Goal: Task Accomplishment & Management: Use online tool/utility

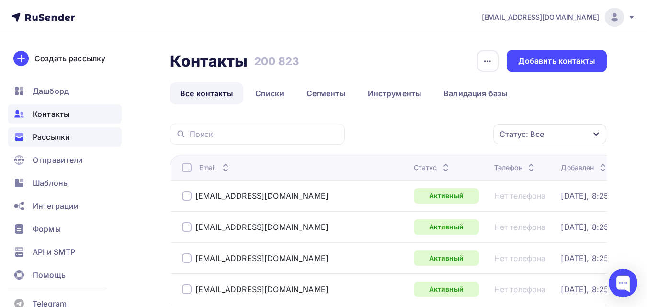
click at [58, 136] on span "Рассылки" at bounding box center [51, 136] width 37 height 11
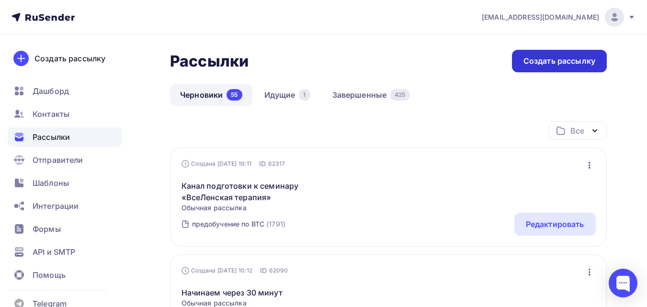
click at [582, 59] on div "Создать рассылку" at bounding box center [559, 61] width 72 height 11
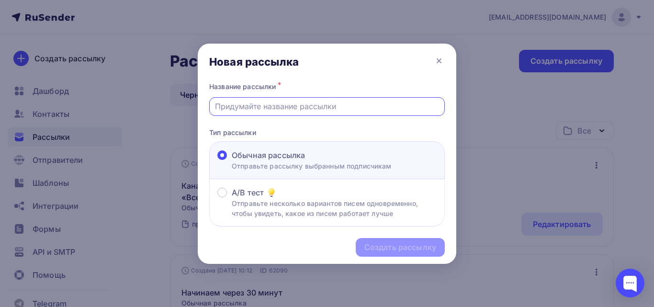
click at [351, 103] on input "text" at bounding box center [327, 106] width 225 height 11
paste input "Начинаем второй день через 1 час"
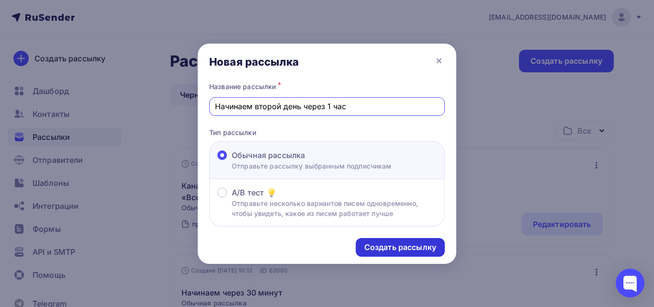
type input "Начинаем второй день через 1 час"
click at [422, 249] on div "Создать рассылку" at bounding box center [400, 247] width 72 height 11
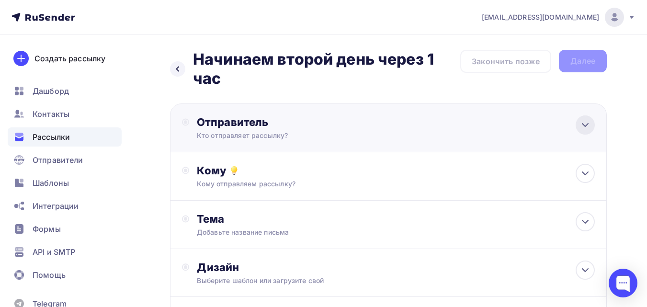
click at [581, 119] on icon at bounding box center [584, 124] width 11 height 11
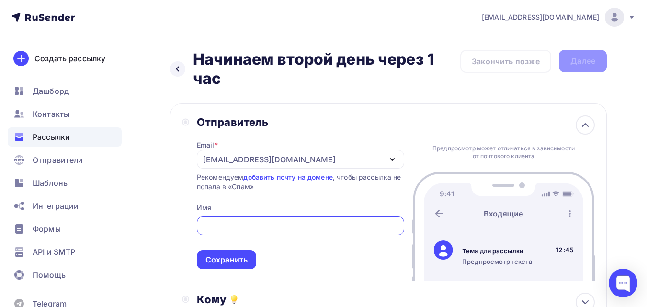
click at [284, 154] on div "[EMAIL_ADDRESS][DOMAIN_NAME]" at bounding box center [269, 159] width 133 height 11
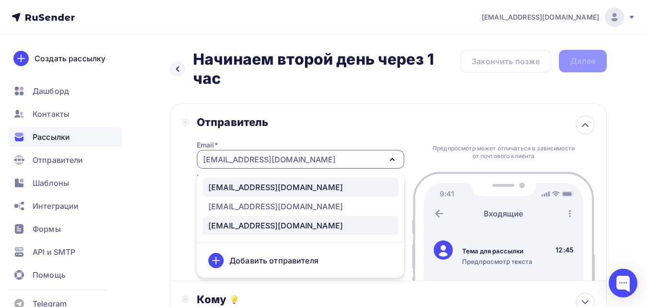
click at [291, 188] on div "[EMAIL_ADDRESS][DOMAIN_NAME]" at bounding box center [275, 186] width 135 height 11
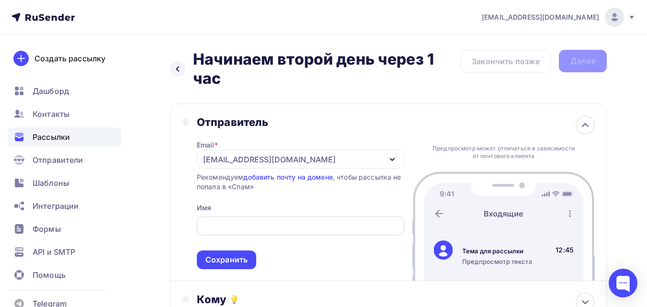
click at [281, 231] on input "text" at bounding box center [300, 225] width 196 height 11
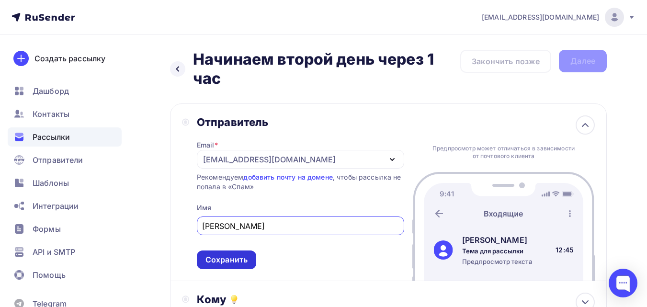
type input "[PERSON_NAME]"
click at [242, 265] on div "Сохранить" at bounding box center [226, 259] width 59 height 19
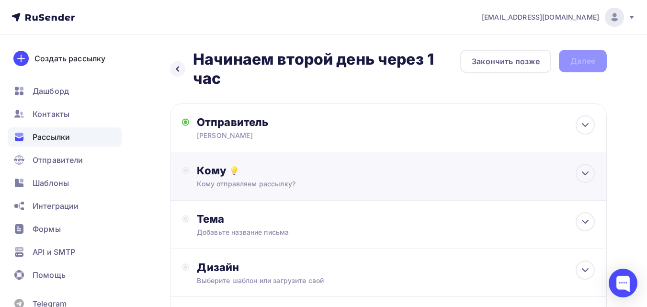
click at [281, 199] on div "Отправитель [PERSON_NAME] Email * [EMAIL_ADDRESS][DOMAIN_NAME] [EMAIL_ADDRESS][…" at bounding box center [388, 224] width 437 height 242
click at [369, 176] on div "Кому" at bounding box center [396, 170] width 398 height 13
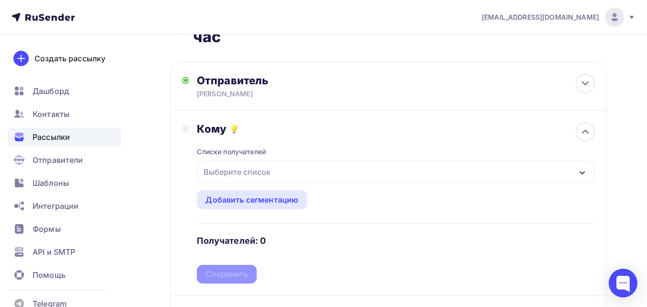
scroll to position [96, 0]
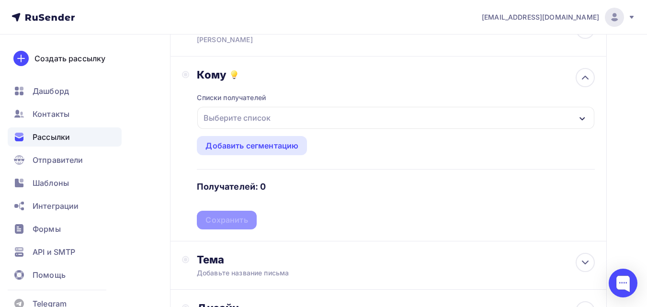
click at [324, 122] on div "Выберите список" at bounding box center [395, 118] width 397 height 22
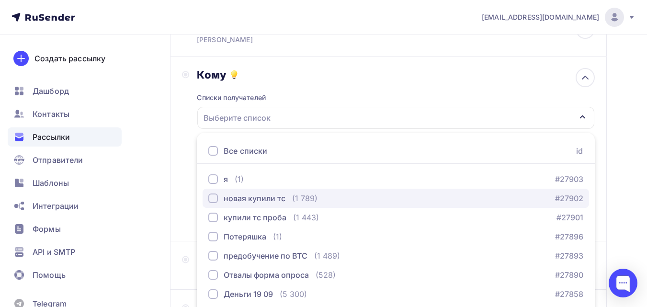
scroll to position [169, 0]
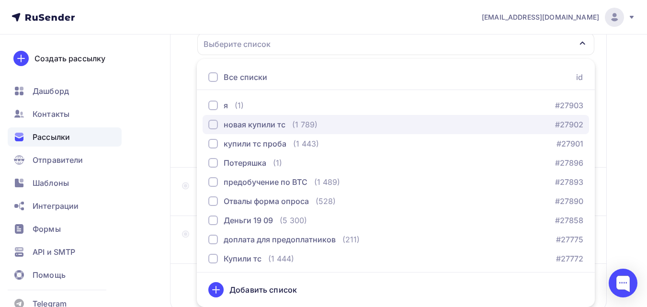
click at [310, 126] on div "(1 789)" at bounding box center [304, 124] width 25 height 11
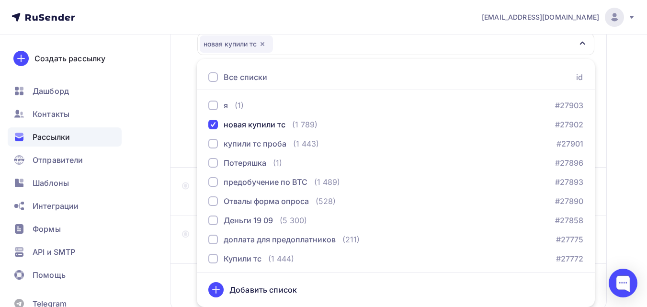
click at [159, 156] on div "Назад Начинаем второй день через 1 час Начинаем второй день через 1 час Закончи…" at bounding box center [323, 119] width 647 height 509
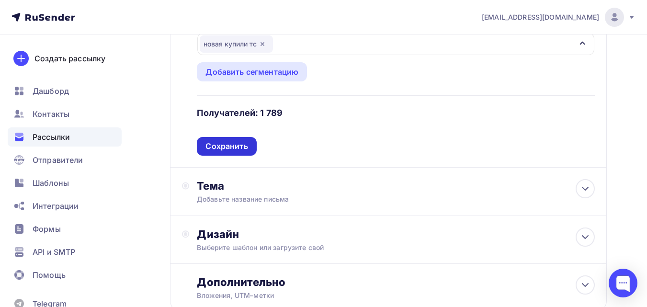
click at [248, 150] on div "Сохранить" at bounding box center [226, 146] width 59 height 19
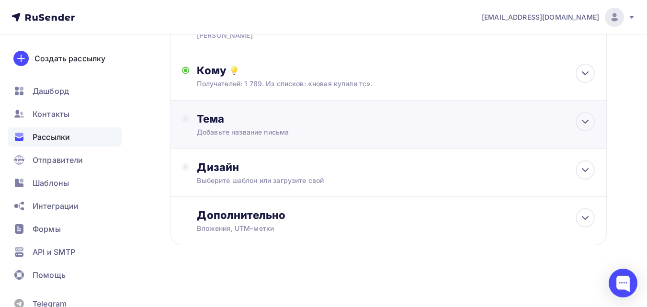
click at [304, 131] on div "Добавьте название письма" at bounding box center [282, 132] width 170 height 10
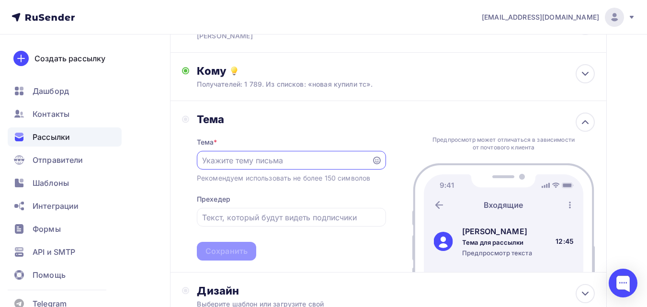
scroll to position [0, 0]
paste input "Начинаем второй день через 1 час"
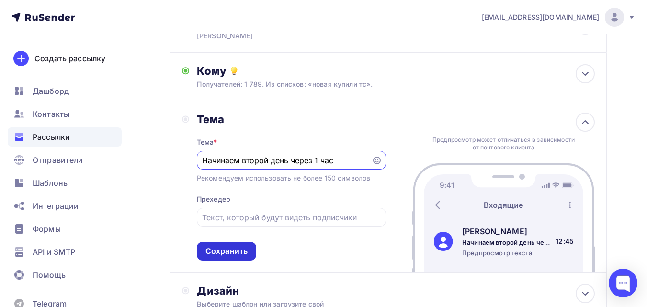
type input "Начинаем второй день через 1 час"
click at [233, 255] on div "Сохранить" at bounding box center [226, 251] width 42 height 11
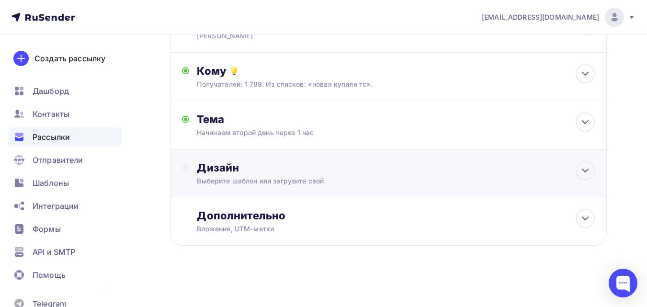
click at [482, 161] on div "Дизайн" at bounding box center [396, 167] width 398 height 13
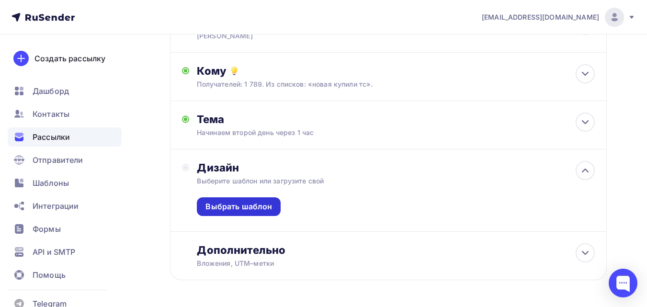
drag, startPoint x: 256, startPoint y: 205, endPoint x: 260, endPoint y: 201, distance: 5.8
click at [256, 204] on div "Выбрать шаблон" at bounding box center [238, 206] width 67 height 11
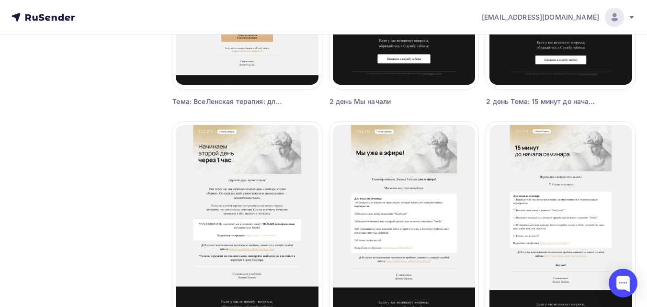
scroll to position [622, 0]
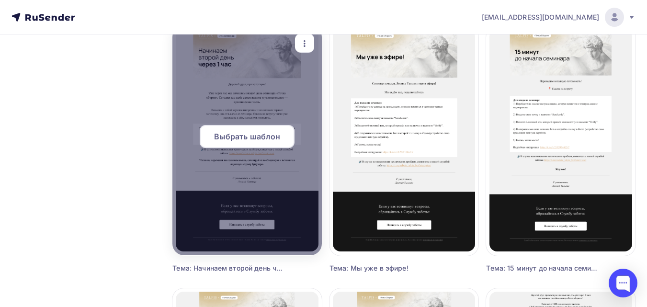
click at [238, 130] on div "Выбрать шаблон" at bounding box center [247, 136] width 95 height 23
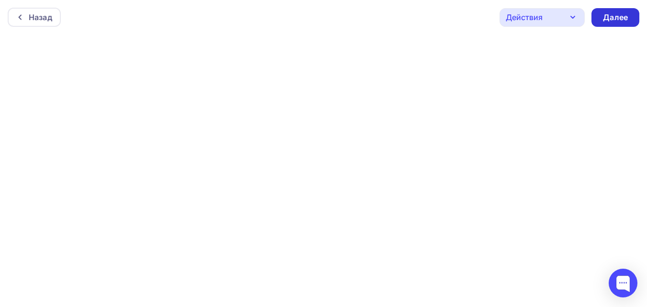
click at [609, 19] on div "Далее" at bounding box center [615, 17] width 25 height 11
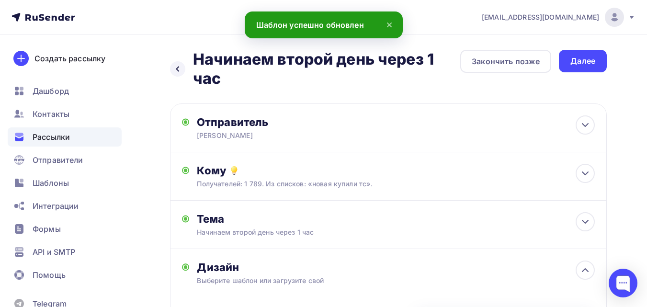
click at [575, 62] on div "Далее" at bounding box center [582, 61] width 25 height 11
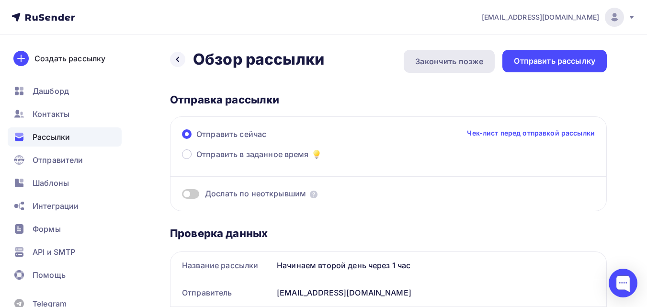
click at [444, 60] on div "Закончить позже" at bounding box center [449, 61] width 68 height 11
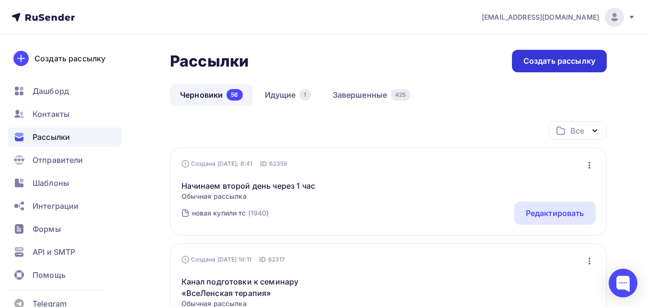
click at [536, 67] on div "Создать рассылку" at bounding box center [559, 61] width 95 height 23
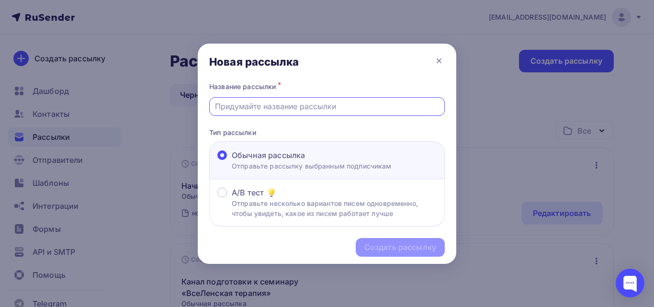
click at [377, 106] on input "text" at bounding box center [327, 106] width 225 height 11
paste input "15 минут до начала семинара!"
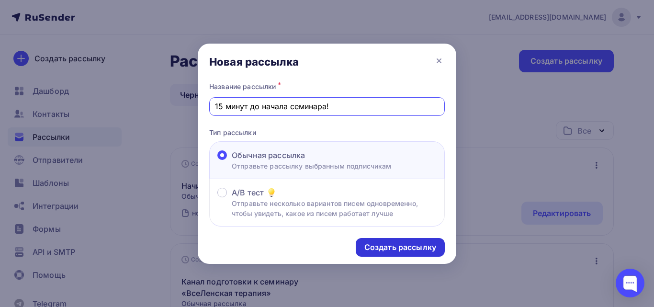
type input "15 минут до начала семинара!"
click at [406, 251] on div "Создать рассылку" at bounding box center [400, 247] width 72 height 11
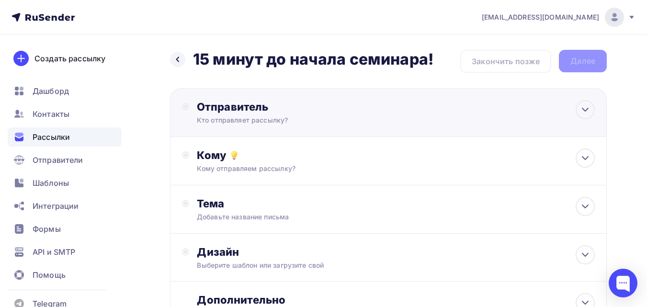
click at [365, 125] on div "Отправитель Кто отправляет рассылку? Email * [EMAIL_ADDRESS][DOMAIN_NAME] [EMAI…" at bounding box center [388, 112] width 437 height 49
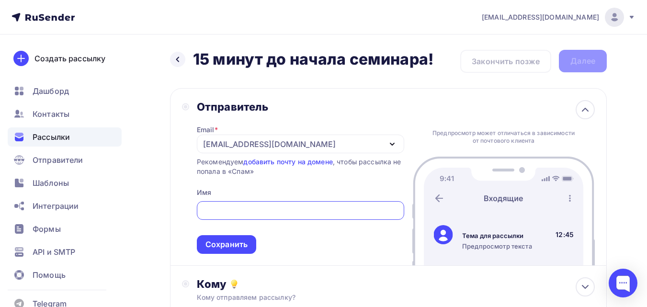
click at [341, 145] on div "[EMAIL_ADDRESS][DOMAIN_NAME]" at bounding box center [300, 144] width 207 height 19
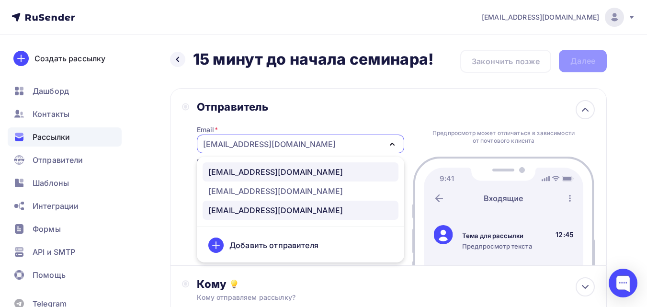
click at [330, 167] on div "[EMAIL_ADDRESS][DOMAIN_NAME]" at bounding box center [300, 171] width 184 height 11
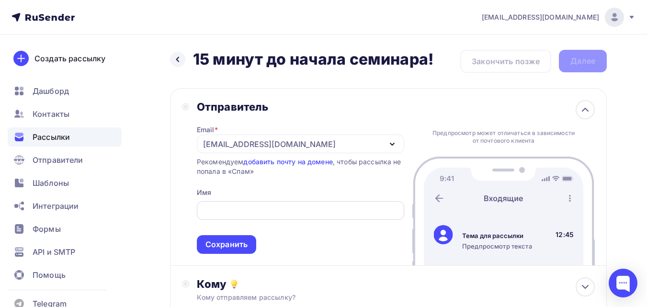
click at [330, 208] on input "text" at bounding box center [300, 210] width 196 height 11
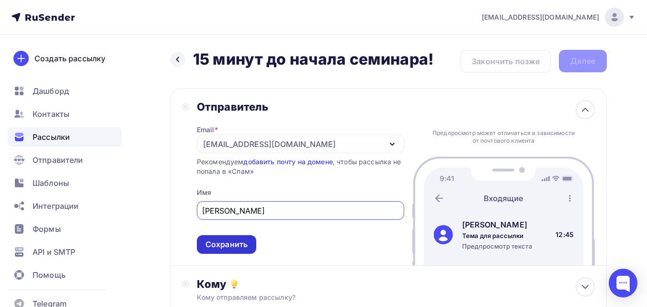
type input "[PERSON_NAME]"
drag, startPoint x: 235, startPoint y: 244, endPoint x: 242, endPoint y: 237, distance: 9.8
click at [236, 243] on div "Сохранить" at bounding box center [226, 244] width 42 height 11
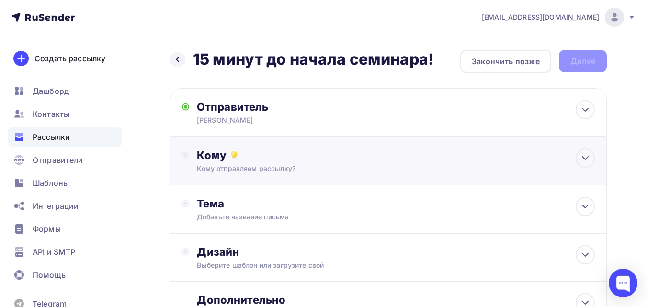
click at [284, 154] on div "Кому" at bounding box center [396, 154] width 398 height 13
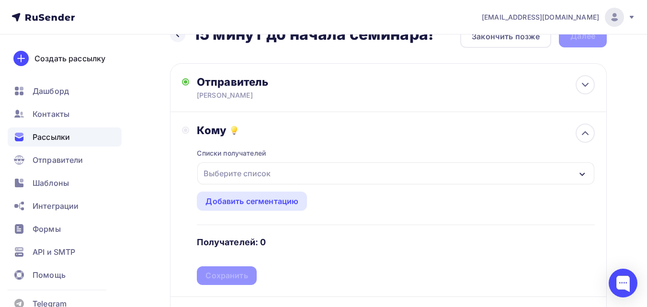
scroll to position [48, 0]
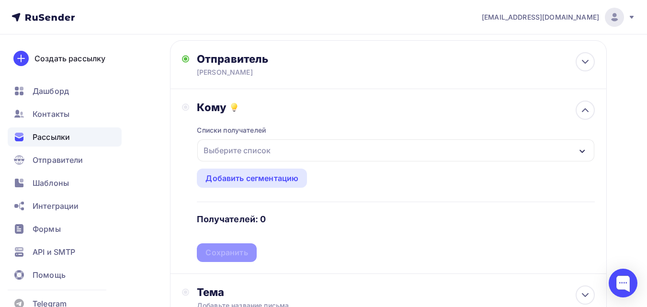
click at [293, 152] on div "Выберите список" at bounding box center [395, 150] width 397 height 22
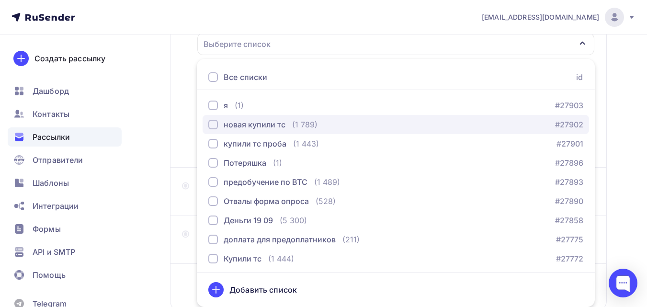
click at [285, 129] on div "новая купили тс (1 789)" at bounding box center [262, 124] width 109 height 11
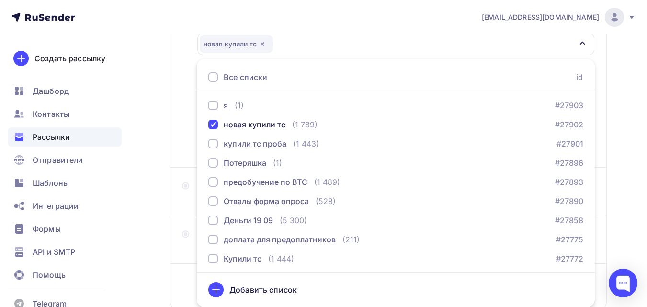
click at [180, 132] on div "Кому Списки получателей новая купили тс Все списки id я (1) #27903 новая купили…" at bounding box center [388, 75] width 437 height 185
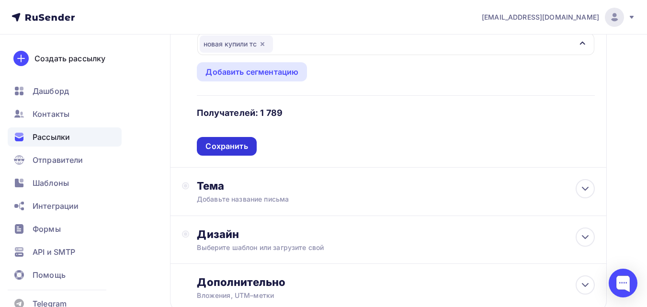
click at [217, 140] on div "Сохранить" at bounding box center [226, 146] width 59 height 19
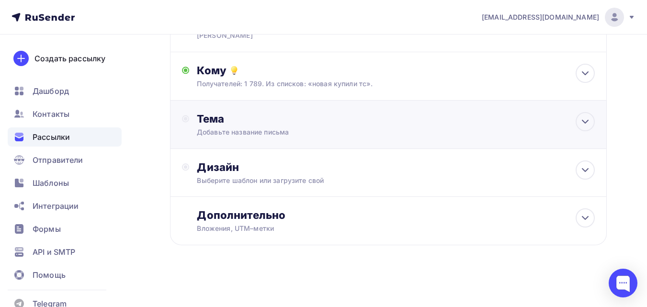
click at [220, 140] on div "Тема Добавьте название письма Тема * Рекомендуем использовать не более 150 симв…" at bounding box center [388, 125] width 437 height 48
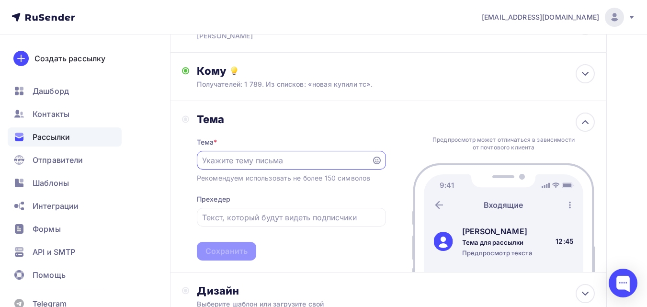
scroll to position [0, 0]
paste input "15 минут до начала семинара!"
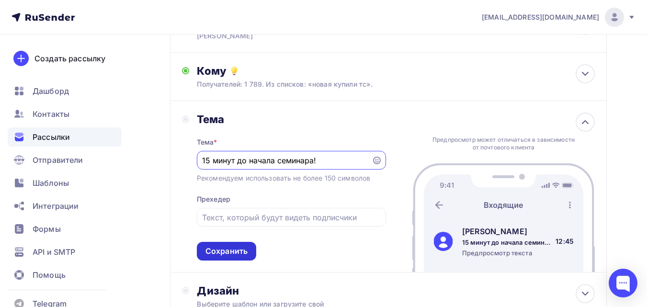
type input "15 минут до начала семинара!"
click at [236, 243] on div "Сохранить" at bounding box center [226, 251] width 59 height 19
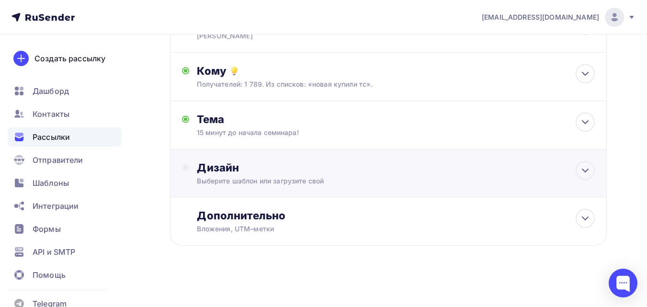
click at [265, 176] on div "Выберите шаблон или загрузите свой" at bounding box center [376, 181] width 358 height 10
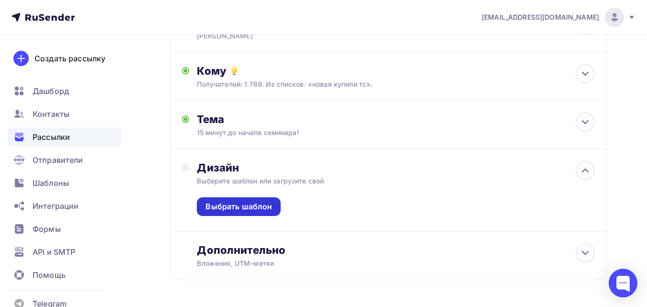
click at [256, 206] on div "Выбрать шаблон" at bounding box center [238, 206] width 67 height 11
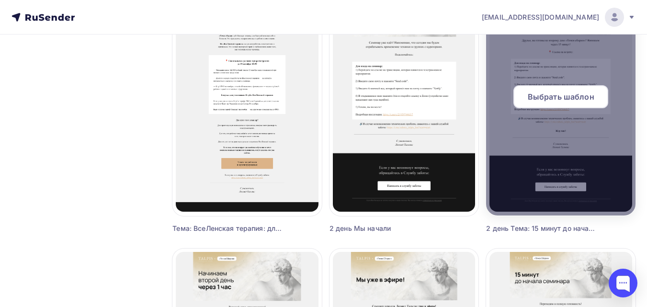
scroll to position [383, 0]
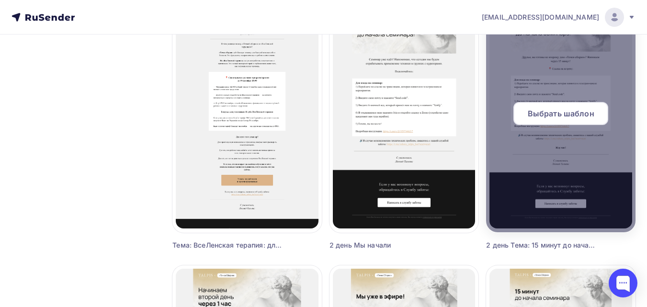
click at [562, 114] on span "Выбрать шаблон" at bounding box center [561, 113] width 67 height 11
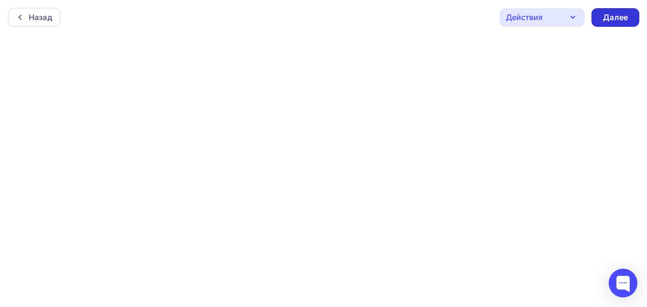
click at [606, 20] on div "Далее" at bounding box center [615, 17] width 25 height 11
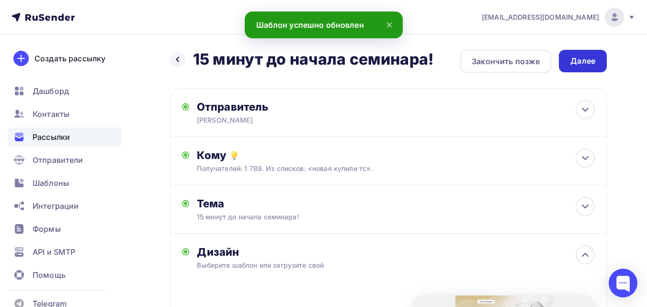
click at [573, 54] on div "Далее" at bounding box center [583, 61] width 48 height 23
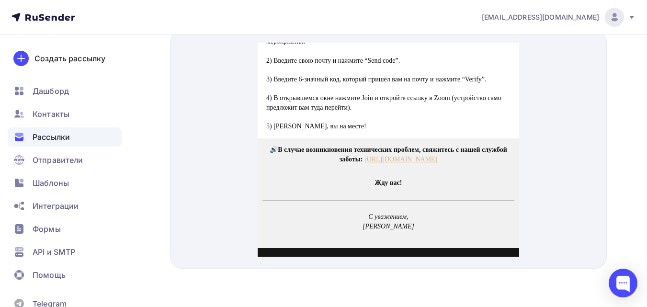
scroll to position [239, 0]
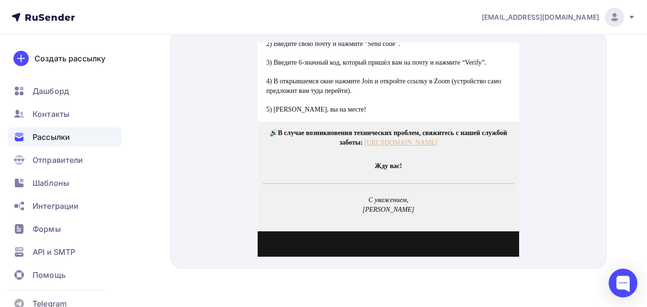
click at [398, 135] on link "[URL][DOMAIN_NAME]" at bounding box center [400, 130] width 73 height 7
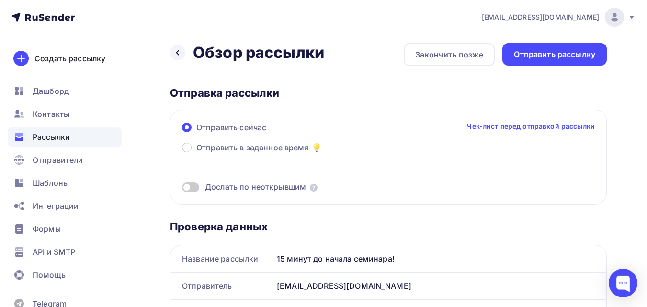
scroll to position [0, 0]
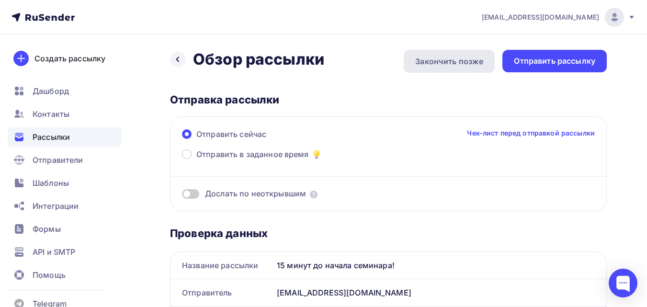
click at [417, 63] on div "Закончить позже" at bounding box center [449, 61] width 68 height 11
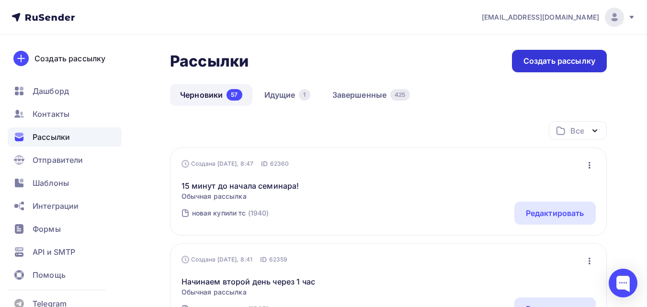
click at [575, 67] on div "Создать рассылку" at bounding box center [559, 61] width 95 height 23
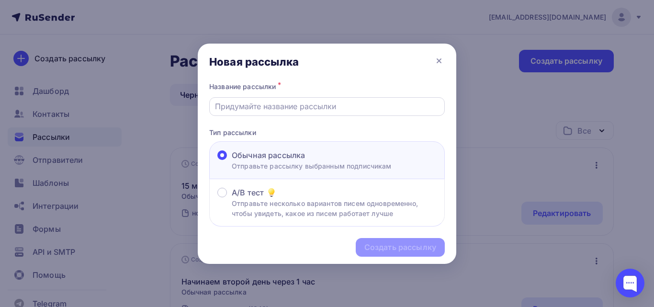
click at [299, 101] on input "text" at bounding box center [327, 106] width 225 height 11
paste input "Мы уже в эфире!"
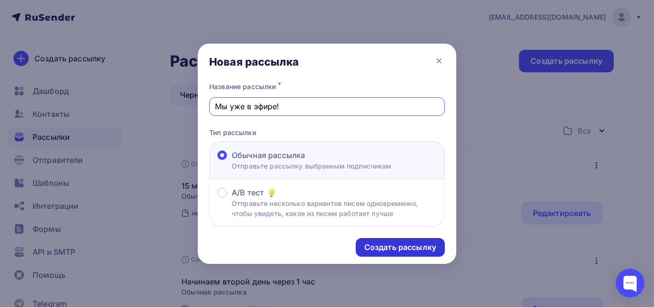
type input "Мы уже в эфире!"
click at [401, 244] on div "Создать рассылку" at bounding box center [400, 247] width 72 height 11
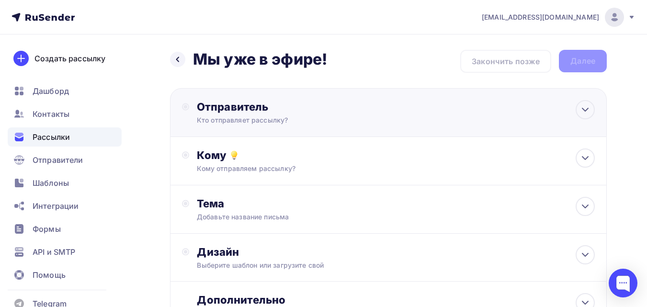
click at [468, 119] on div "Отправитель Кто отправляет рассылку? Email * [EMAIL_ADDRESS][DOMAIN_NAME] [EMAI…" at bounding box center [388, 112] width 437 height 49
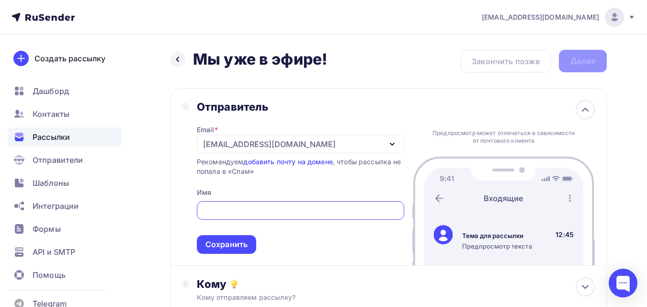
click at [349, 146] on div "[EMAIL_ADDRESS][DOMAIN_NAME]" at bounding box center [300, 144] width 207 height 19
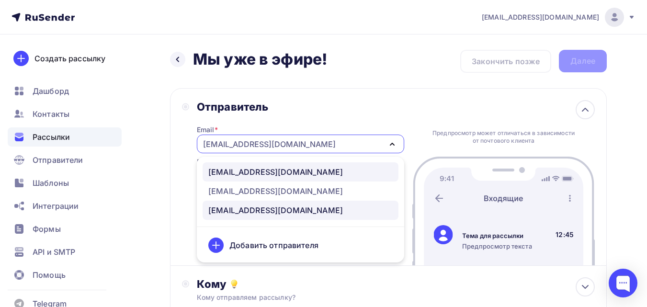
click at [319, 172] on div "[EMAIL_ADDRESS][DOMAIN_NAME]" at bounding box center [300, 171] width 184 height 11
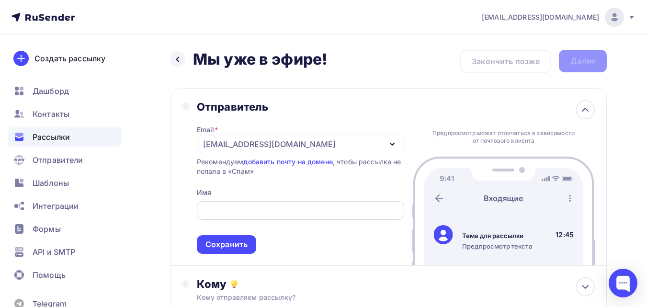
click at [304, 210] on input "text" at bounding box center [300, 210] width 196 height 11
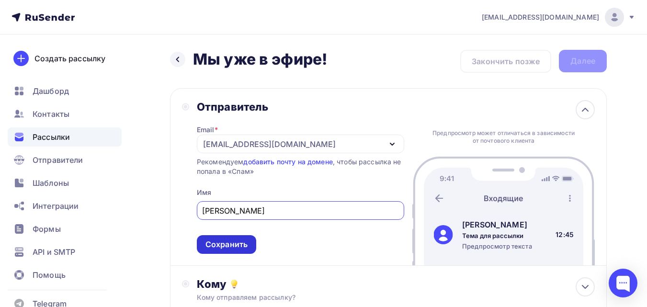
type input "[PERSON_NAME]"
click at [239, 244] on div "Сохранить" at bounding box center [226, 244] width 42 height 11
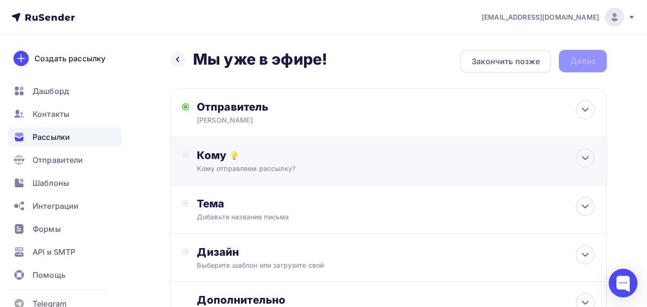
click at [293, 171] on div "Кому отправляем рассылку?" at bounding box center [376, 169] width 358 height 10
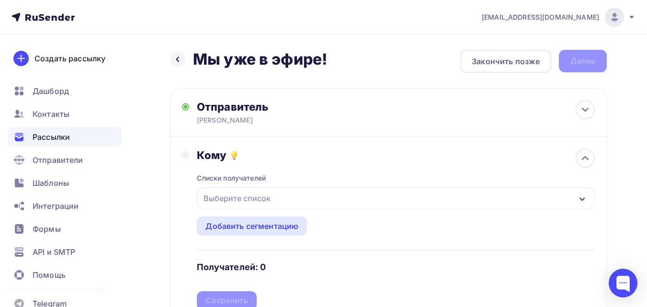
click at [272, 196] on div "Выберите список" at bounding box center [237, 198] width 75 height 17
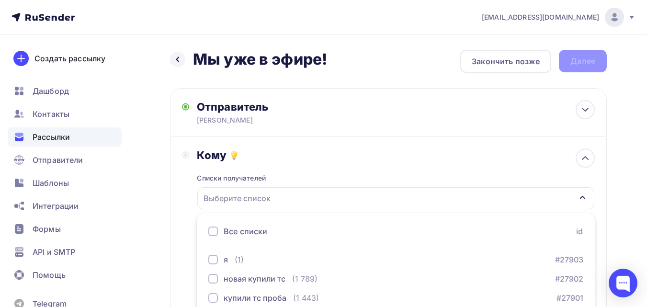
scroll to position [154, 0]
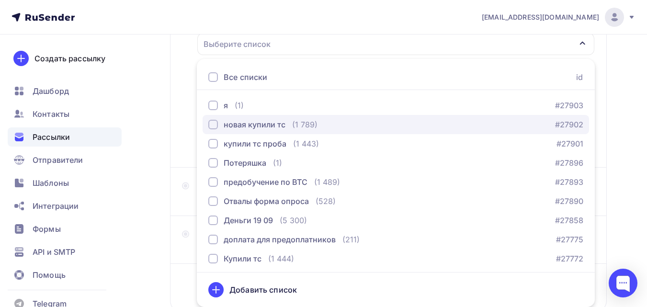
click at [256, 122] on div "новая купили тс" at bounding box center [255, 124] width 62 height 11
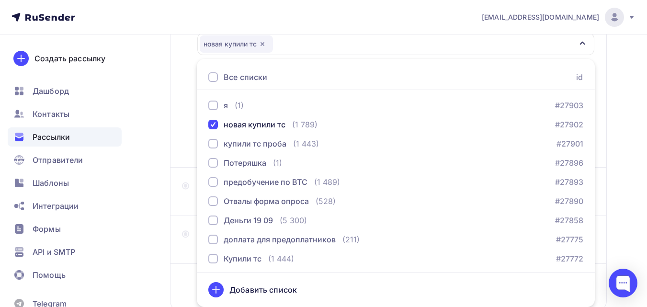
click at [154, 131] on div "Назад Мы уже в эфире! Мы уже в эфире! Закончить позже Далее Отправитель [PERSON…" at bounding box center [323, 127] width 647 height 494
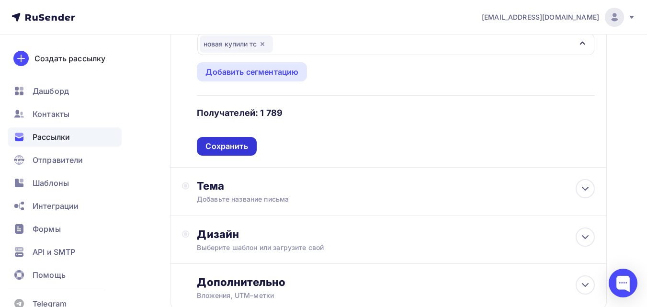
click at [214, 144] on div "Сохранить" at bounding box center [226, 146] width 42 height 11
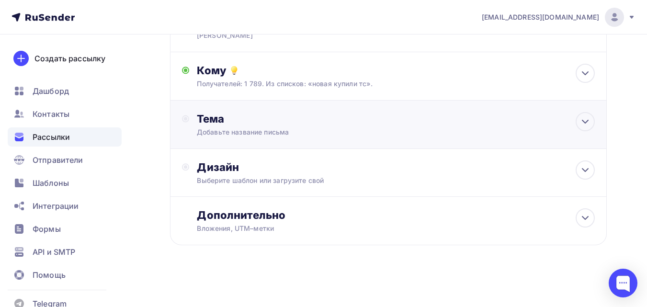
click at [227, 133] on div "Добавьте название письма" at bounding box center [282, 132] width 170 height 10
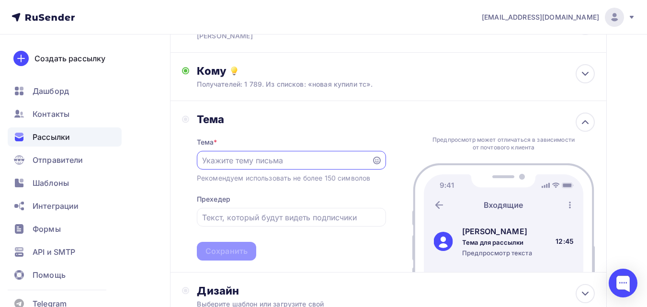
scroll to position [0, 0]
paste input "Мы уже в эфире!"
type input "Мы уже в эфире!"
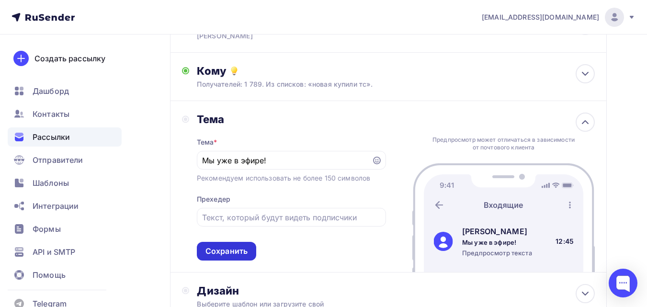
click at [222, 253] on div "Сохранить" at bounding box center [226, 251] width 42 height 11
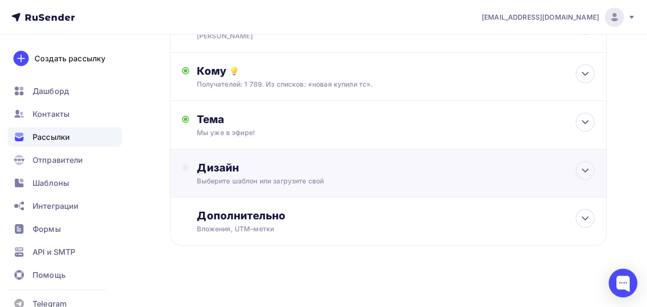
click at [253, 186] on div "Дизайн Выберите шаблон или загрузите свой" at bounding box center [388, 179] width 413 height 36
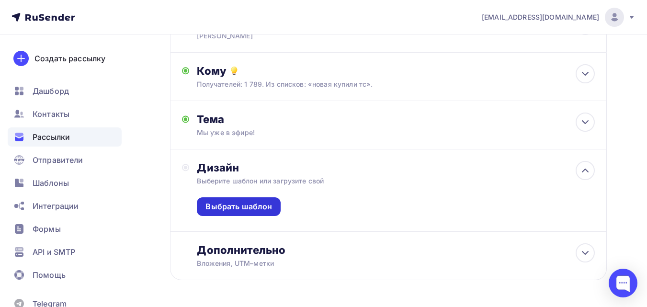
click at [246, 211] on div "Выбрать шаблон" at bounding box center [238, 206] width 67 height 11
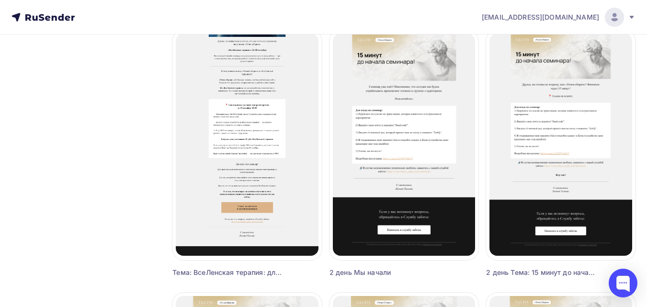
scroll to position [359, 0]
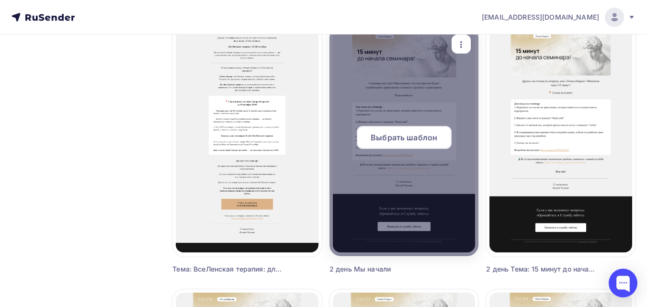
click at [419, 137] on span "Выбрать шаблон" at bounding box center [404, 137] width 67 height 11
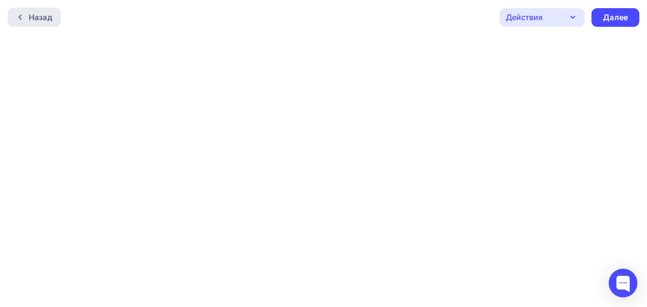
click at [47, 13] on div "Назад" at bounding box center [40, 16] width 23 height 11
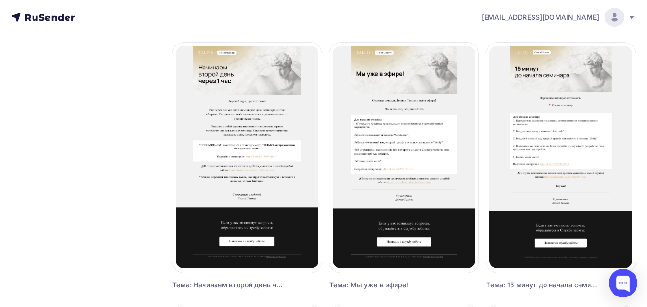
scroll to position [622, 0]
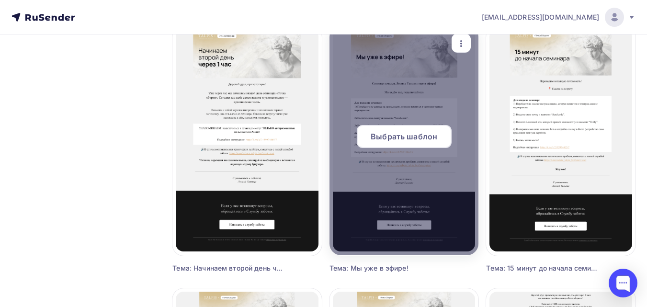
click at [419, 134] on span "Выбрать шаблон" at bounding box center [404, 136] width 67 height 11
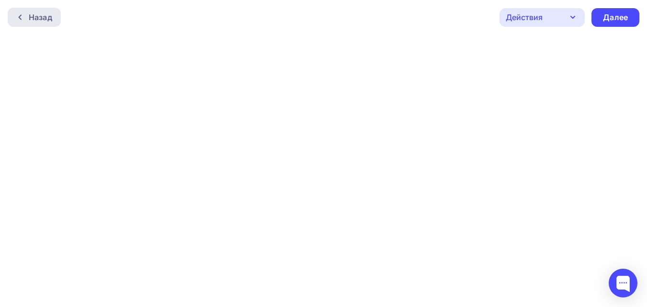
click at [45, 21] on div "Назад" at bounding box center [40, 16] width 23 height 11
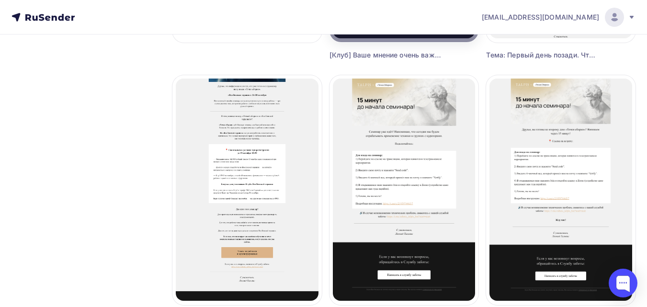
scroll to position [335, 0]
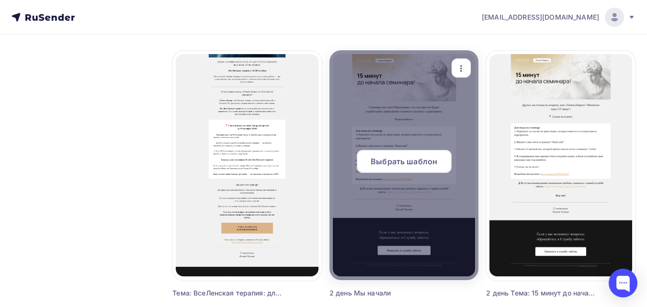
click at [393, 164] on span "Выбрать шаблон" at bounding box center [404, 161] width 67 height 11
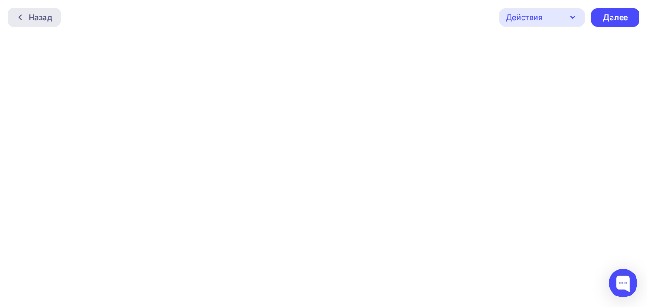
click at [49, 17] on div "Назад" at bounding box center [40, 16] width 23 height 11
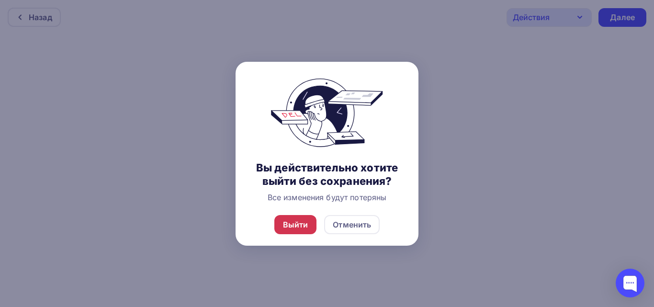
click at [287, 223] on div "Выйти" at bounding box center [295, 224] width 25 height 11
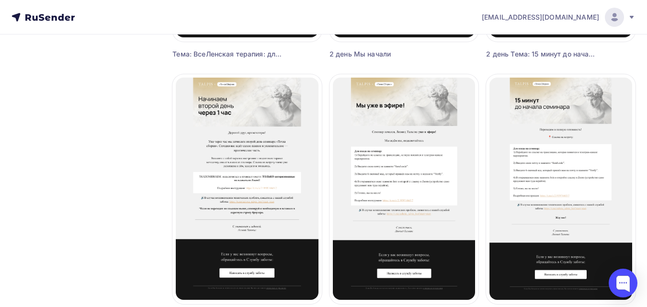
scroll to position [574, 0]
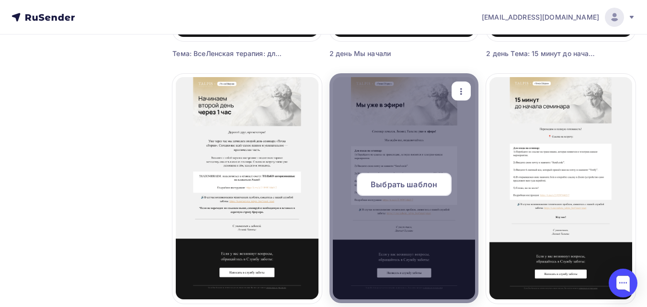
click at [431, 183] on span "Выбрать шаблон" at bounding box center [404, 184] width 67 height 11
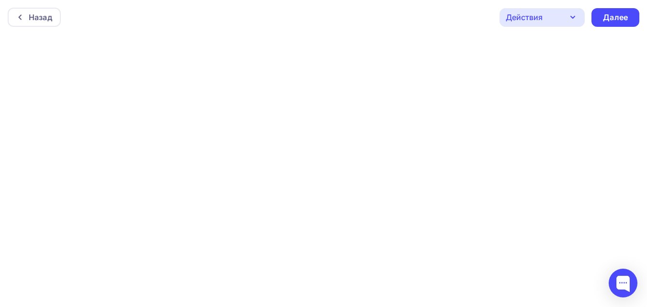
click at [18, 4] on div "Назад Действия Отправить тестовое письмо Предпросмотр Сохранить в Мои шаблоны В…" at bounding box center [323, 17] width 647 height 34
click at [23, 13] on div "Назад" at bounding box center [34, 17] width 53 height 19
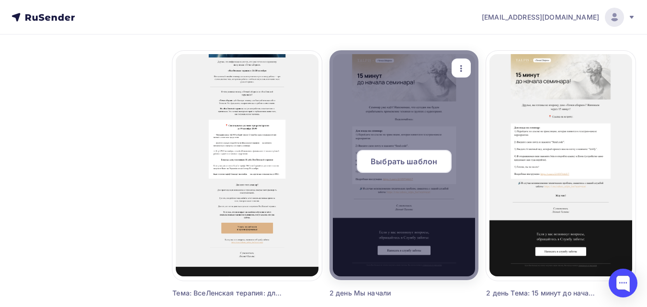
scroll to position [383, 0]
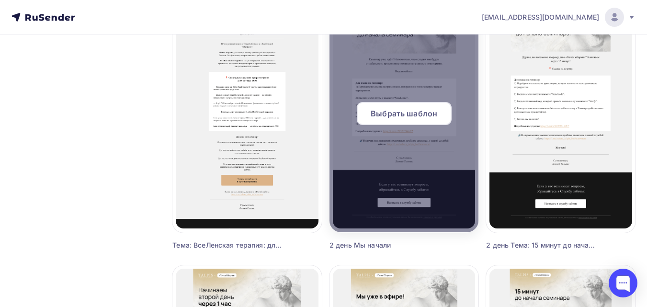
click at [425, 111] on span "Выбрать шаблон" at bounding box center [404, 113] width 67 height 11
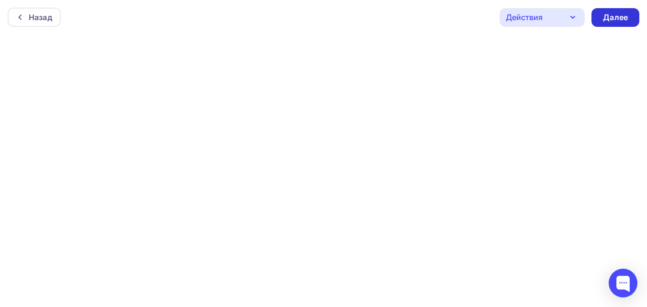
click at [626, 8] on div "Действия Отправить тестовое письмо Предпросмотр Сохранить в Мои шаблоны Выйти б…" at bounding box center [569, 17] width 140 height 19
click at [623, 21] on div "Далее" at bounding box center [615, 17] width 25 height 11
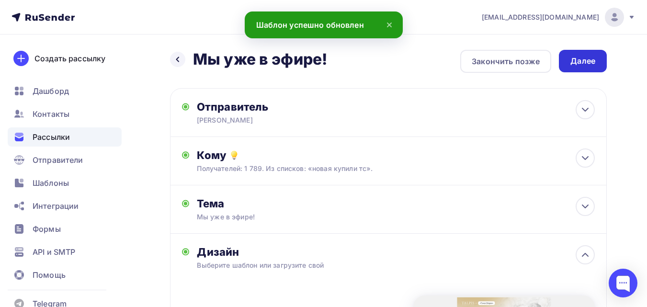
click at [585, 67] on div "Далее" at bounding box center [583, 61] width 48 height 23
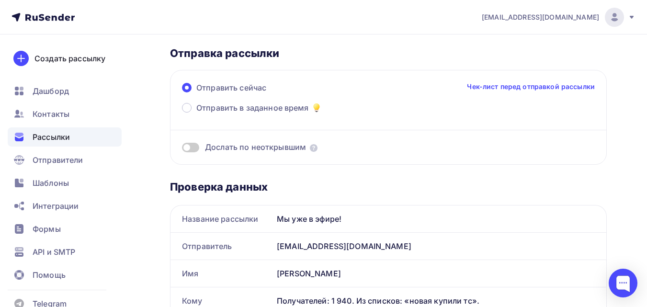
scroll to position [19, 0]
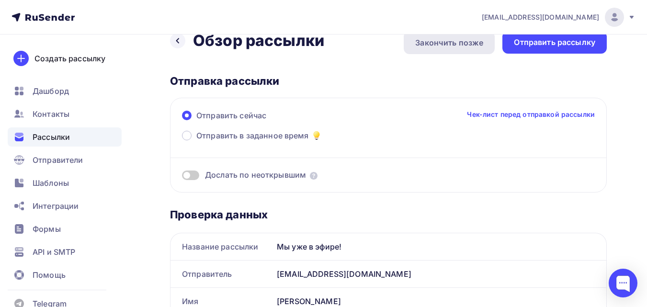
click at [431, 45] on div "Закончить позже" at bounding box center [449, 42] width 68 height 11
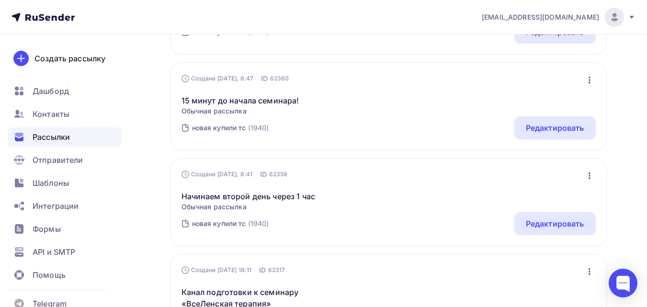
scroll to position [239, 0]
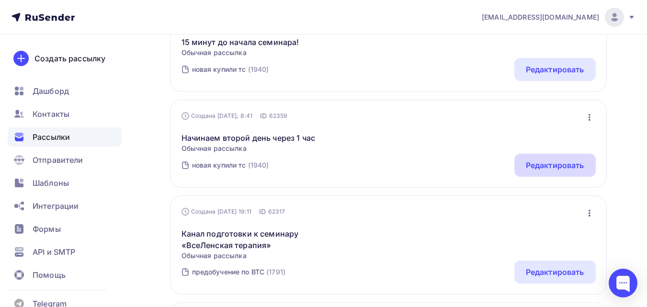
click at [536, 162] on div "Редактировать" at bounding box center [555, 164] width 58 height 11
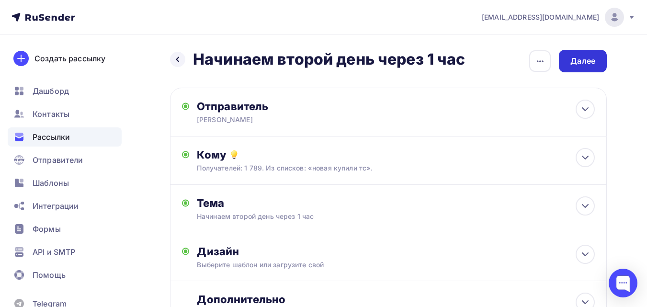
click at [580, 70] on div "Далее" at bounding box center [583, 61] width 48 height 23
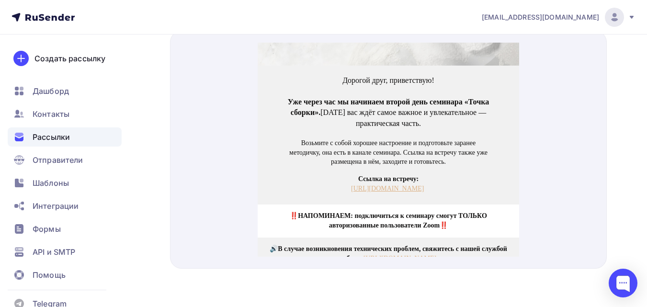
scroll to position [144, 0]
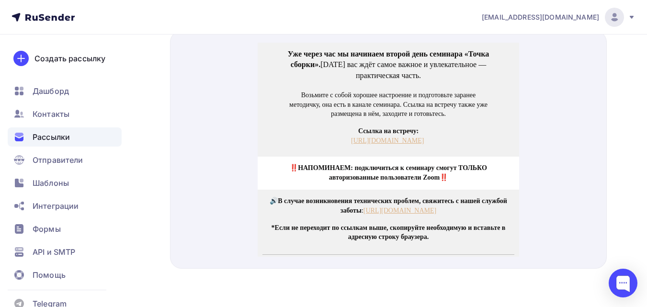
click at [451, 130] on p "Ссылка на встречу: [URL][DOMAIN_NAME]" at bounding box center [388, 124] width 252 height 19
click at [475, 130] on p "Ссылка на встречу: [URL][DOMAIN_NAME]" at bounding box center [388, 124] width 252 height 19
click at [483, 132] on p "Ссылка на встречу: [URL][DOMAIN_NAME]" at bounding box center [388, 124] width 252 height 19
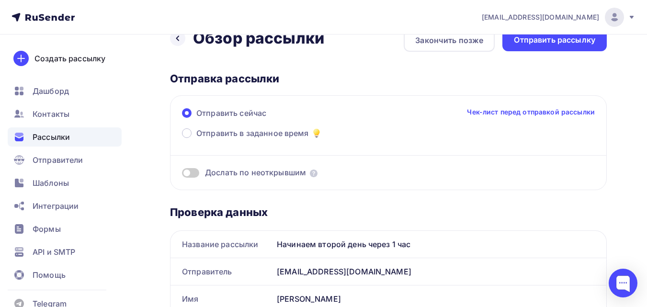
scroll to position [0, 0]
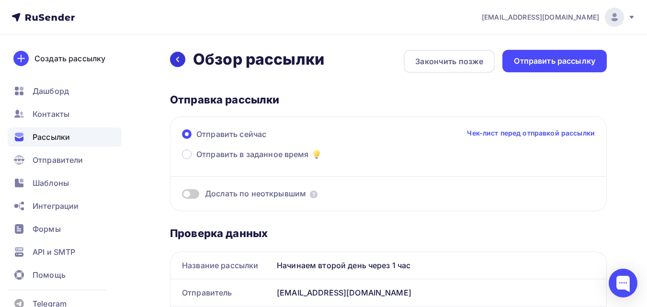
click at [182, 59] on div at bounding box center [177, 59] width 15 height 15
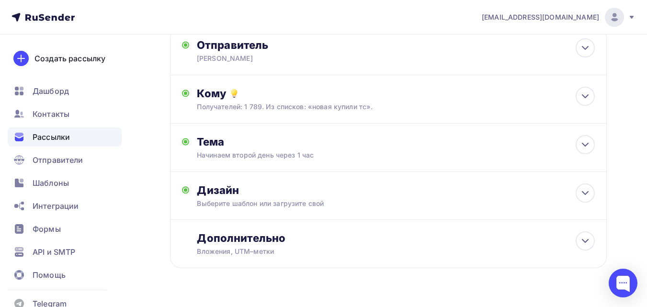
scroll to position [84, 0]
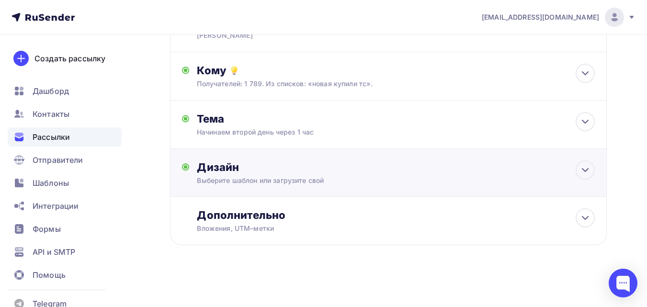
click at [375, 160] on div "Дизайн" at bounding box center [396, 166] width 398 height 13
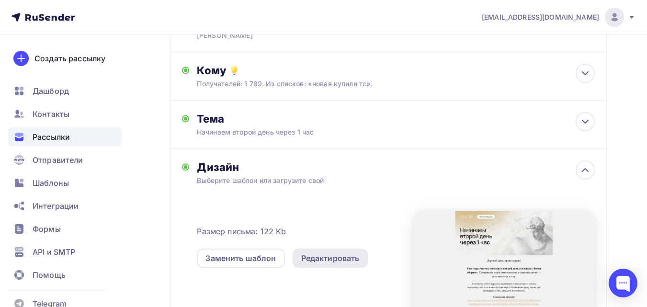
click at [337, 259] on div "Редактировать" at bounding box center [330, 257] width 58 height 11
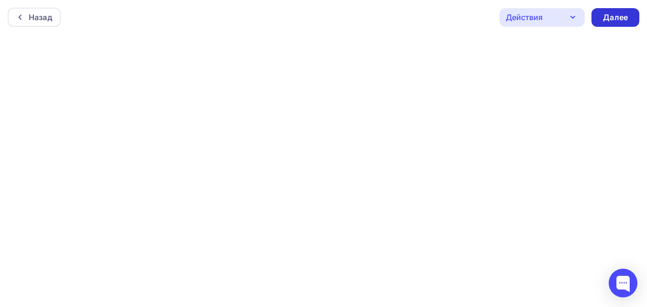
click at [615, 14] on div "Далее" at bounding box center [615, 17] width 25 height 11
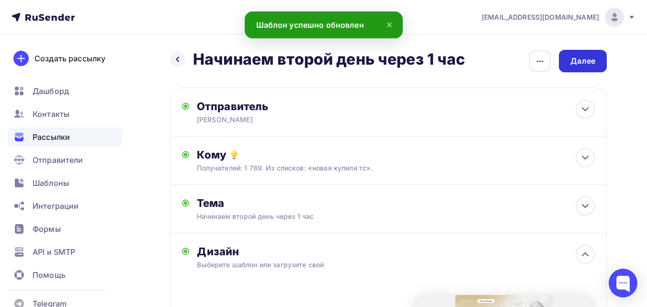
click at [604, 58] on div "Далее" at bounding box center [583, 61] width 48 height 23
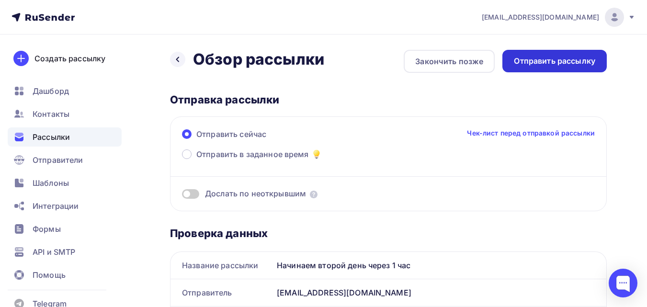
click at [583, 62] on div "Отправить рассылку" at bounding box center [554, 61] width 81 height 11
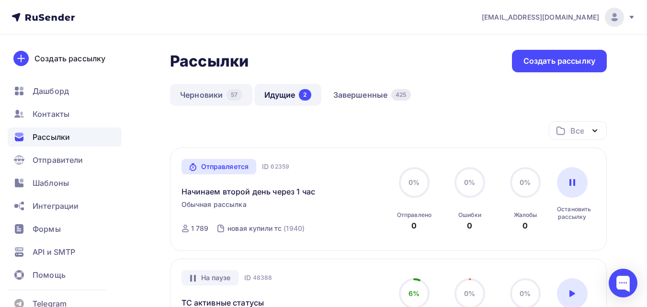
click at [202, 103] on link "Черновики 57" at bounding box center [211, 95] width 82 height 22
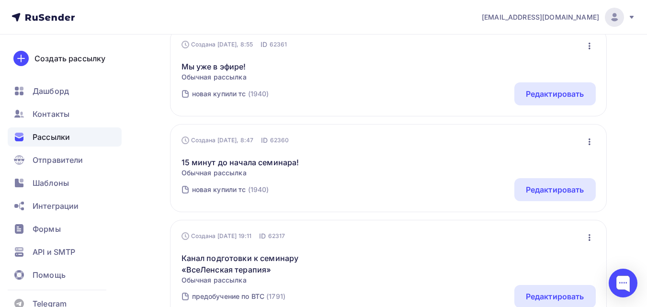
scroll to position [96, 0]
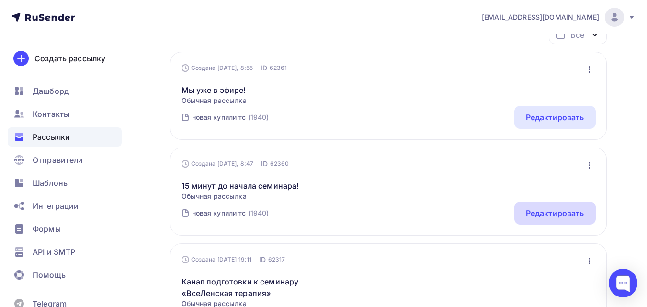
click at [574, 211] on div "Редактировать" at bounding box center [555, 212] width 58 height 11
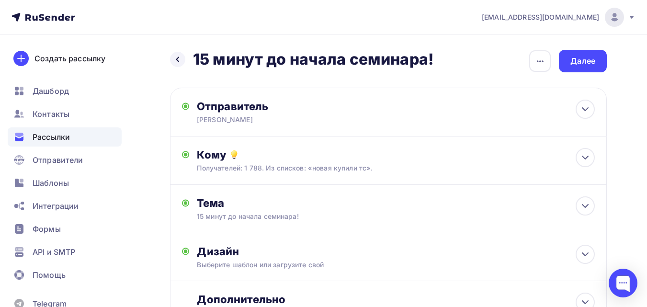
scroll to position [48, 0]
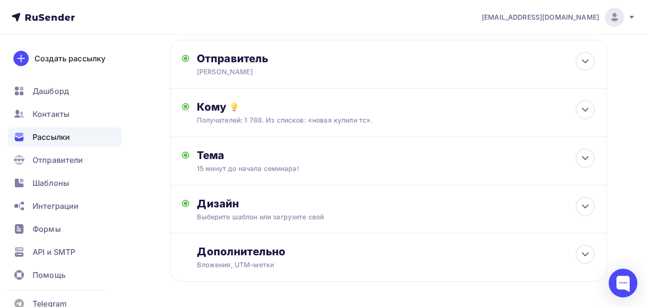
click at [404, 207] on div "Дизайн" at bounding box center [396, 203] width 398 height 13
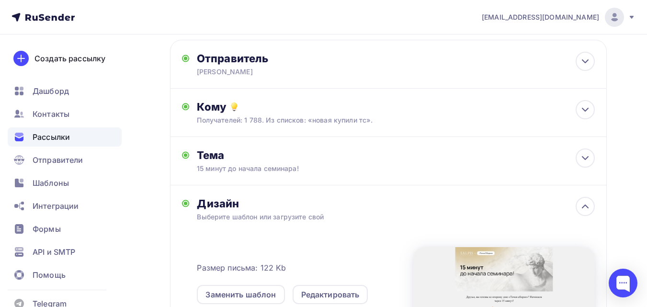
scroll to position [96, 0]
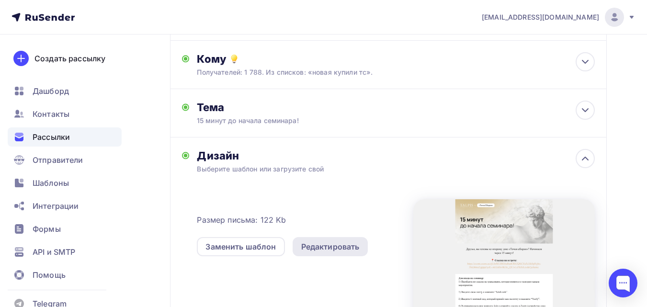
click at [349, 245] on div "Редактировать" at bounding box center [330, 246] width 58 height 11
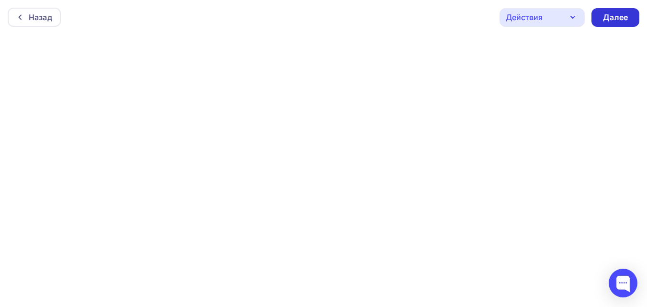
click at [617, 14] on div "Далее" at bounding box center [615, 17] width 25 height 11
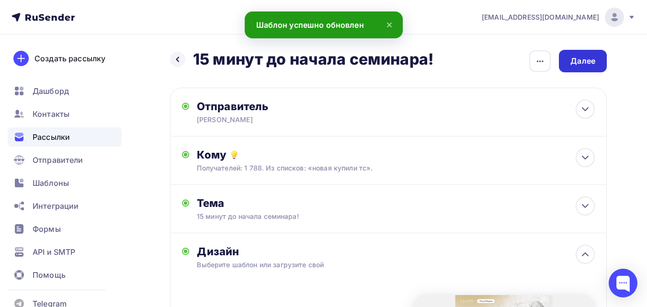
click at [581, 55] on div "Далее" at bounding box center [583, 61] width 48 height 23
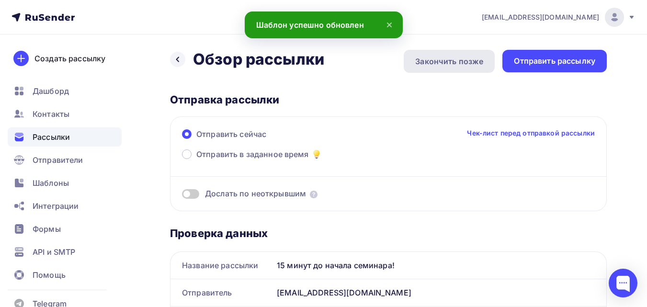
click at [450, 62] on div "Закончить позже" at bounding box center [449, 61] width 68 height 11
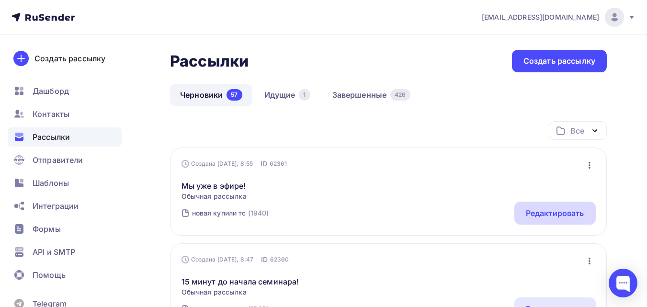
click at [580, 221] on div "Редактировать" at bounding box center [554, 213] width 81 height 23
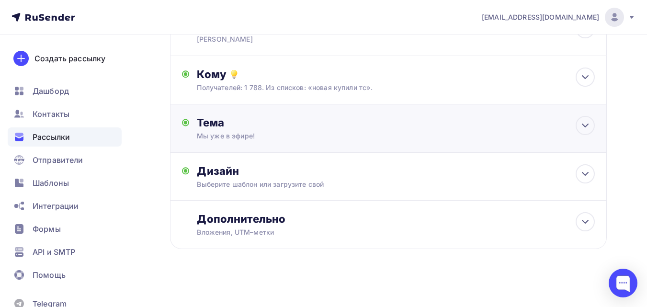
scroll to position [84, 0]
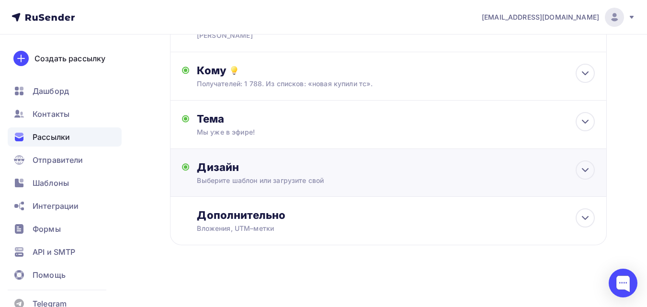
click at [488, 175] on div "Дизайн Выберите шаблон или загрузите свой Размер письма: 122 Kb Заменить шаблон…" at bounding box center [396, 172] width 398 height 25
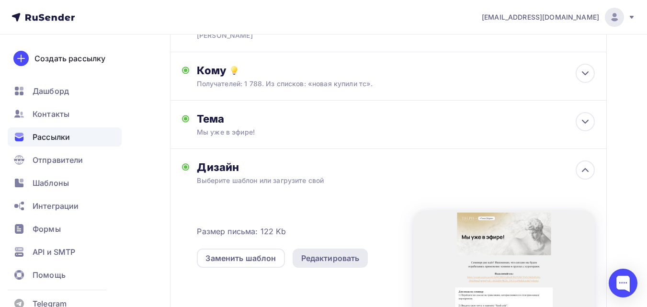
click at [330, 259] on div "Редактировать" at bounding box center [330, 257] width 58 height 11
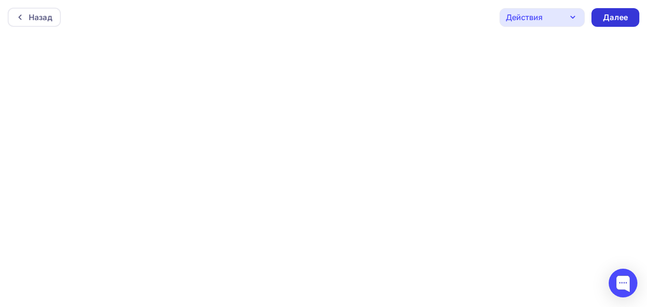
click at [600, 19] on div "Далее" at bounding box center [615, 17] width 48 height 19
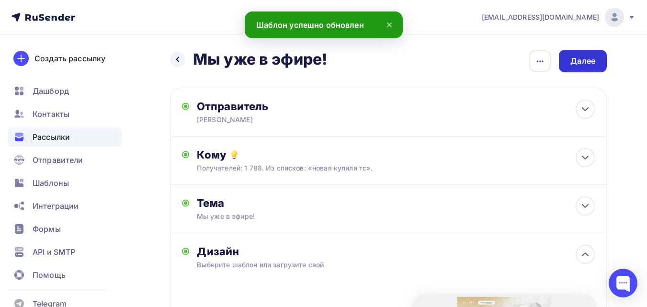
click at [570, 60] on div "Далее" at bounding box center [582, 61] width 25 height 11
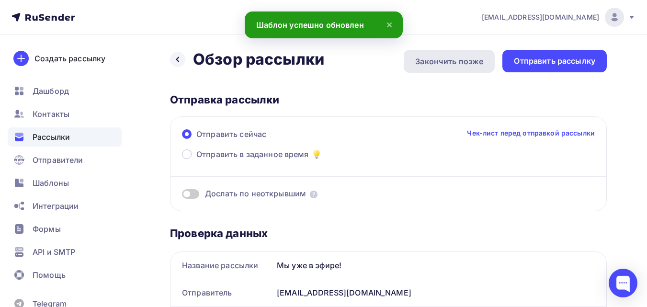
click at [450, 56] on div "Закончить позже" at bounding box center [449, 61] width 68 height 11
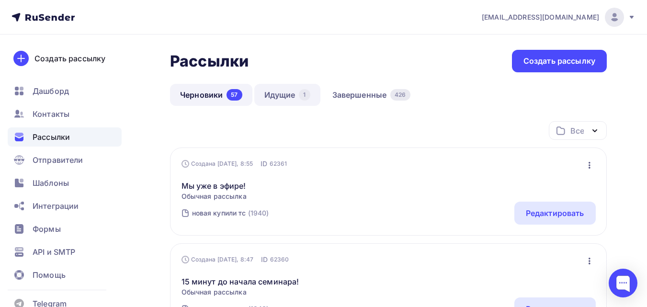
click at [300, 90] on link "Идущие 1" at bounding box center [287, 95] width 66 height 22
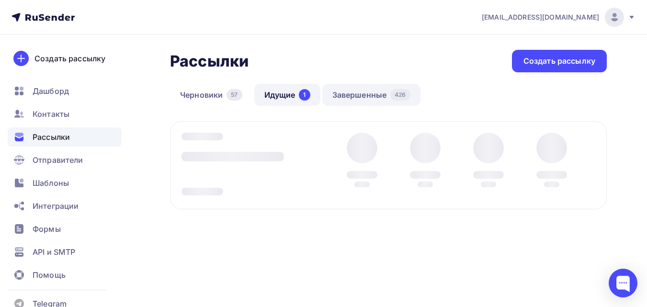
click at [379, 86] on link "Завершенные 426" at bounding box center [371, 95] width 98 height 22
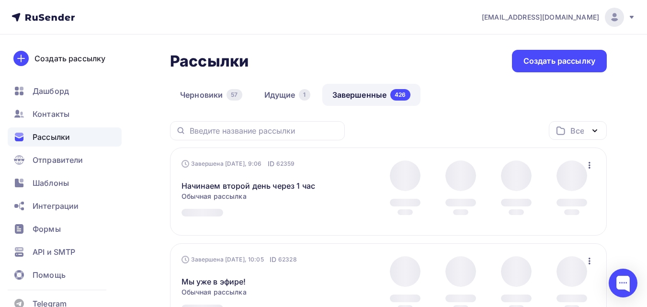
click at [588, 168] on icon "button" at bounding box center [589, 165] width 2 height 7
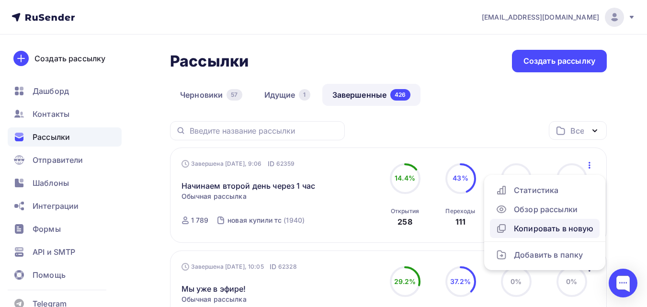
click at [556, 226] on div "Копировать в новую" at bounding box center [544, 228] width 98 height 11
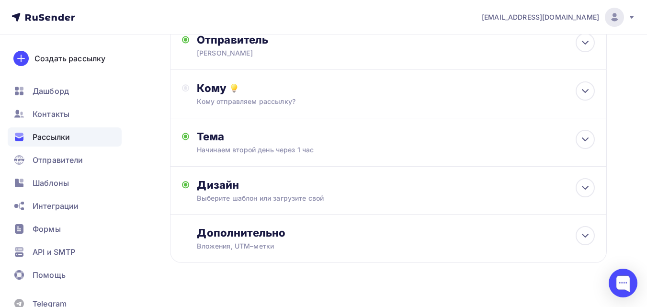
scroll to position [84, 0]
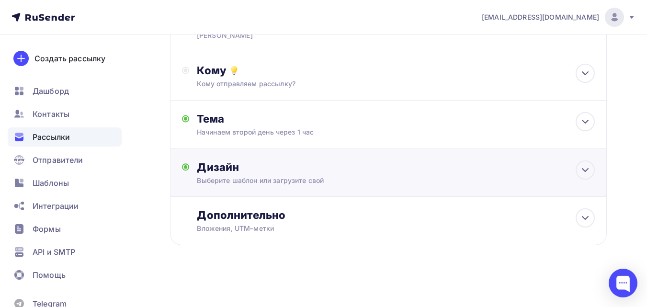
click at [462, 162] on div "Дизайн" at bounding box center [396, 166] width 398 height 13
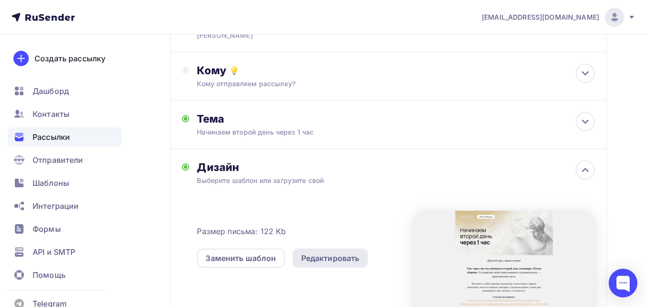
click at [342, 261] on div "Редактировать" at bounding box center [330, 257] width 58 height 11
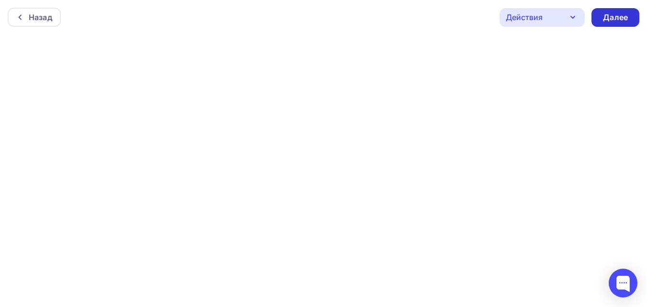
click at [611, 18] on div "Далее" at bounding box center [615, 17] width 25 height 11
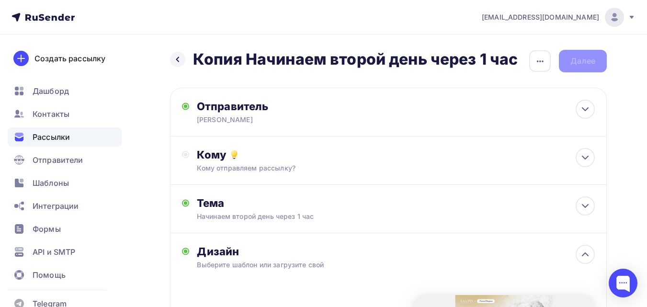
click at [590, 63] on div "Назад Копия Начинаем второй день через 1 час Копия Начинаем второй день через 1…" at bounding box center [388, 61] width 437 height 23
click at [538, 66] on icon "button" at bounding box center [539, 61] width 11 height 11
click at [460, 45] on div "Назад Копия Начинаем второй день через 1 час Копия Начинаем второй день через 1…" at bounding box center [323, 294] width 647 height 520
click at [373, 171] on div "Кому отправляем рассылку?" at bounding box center [376, 168] width 358 height 10
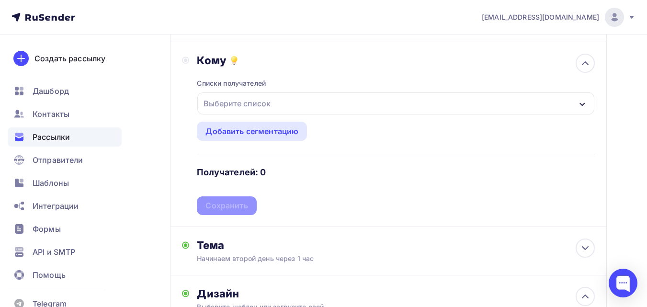
scroll to position [96, 0]
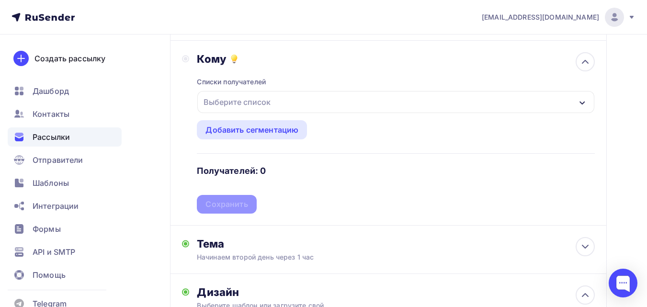
click at [376, 101] on div "Выберите список" at bounding box center [395, 102] width 397 height 22
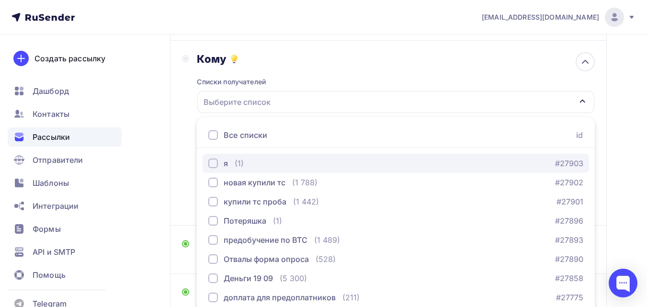
scroll to position [154, 0]
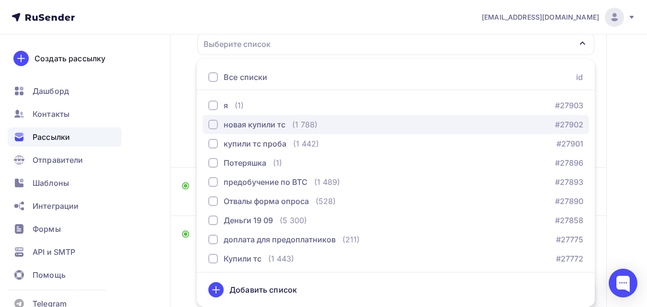
click at [287, 126] on div "новая купили тс (1 788)" at bounding box center [262, 124] width 109 height 11
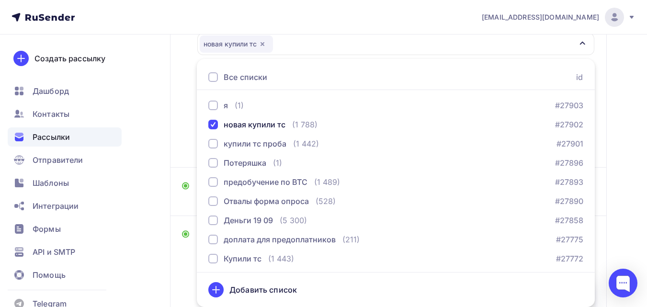
click at [165, 124] on div "Назад Копия Начинаем второй день через 1 час Копия Начинаем второй день через 1…" at bounding box center [323, 209] width 647 height 657
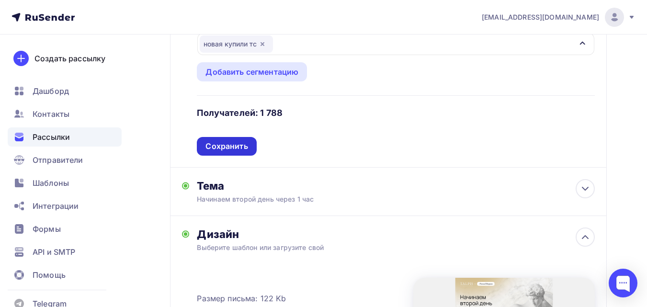
click at [221, 143] on div "Сохранить" at bounding box center [226, 146] width 42 height 11
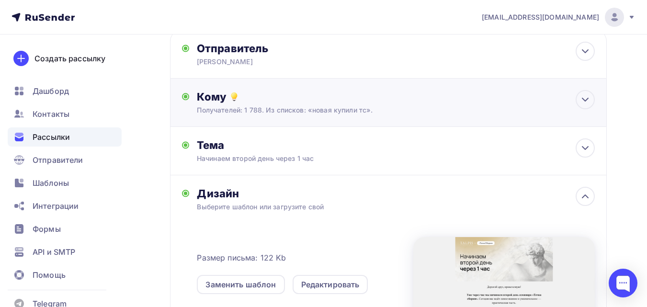
scroll to position [0, 0]
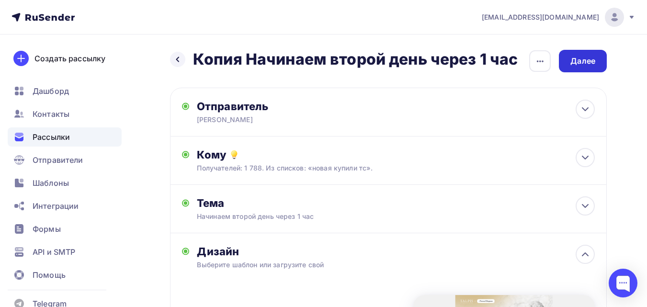
click at [582, 63] on div "Далее" at bounding box center [582, 61] width 25 height 11
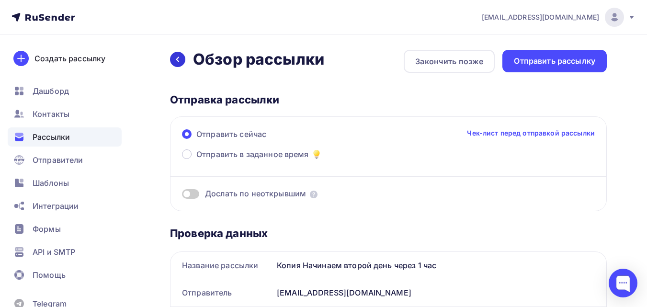
click at [174, 65] on div at bounding box center [177, 59] width 15 height 15
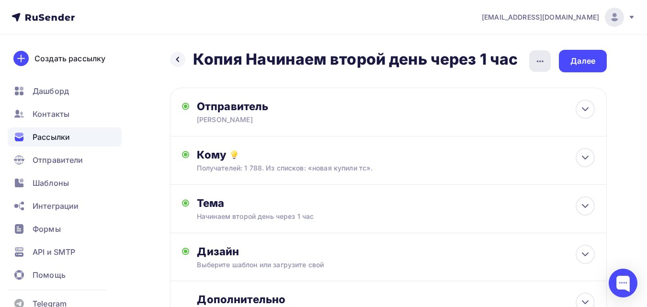
click at [534, 64] on icon "button" at bounding box center [539, 61] width 11 height 11
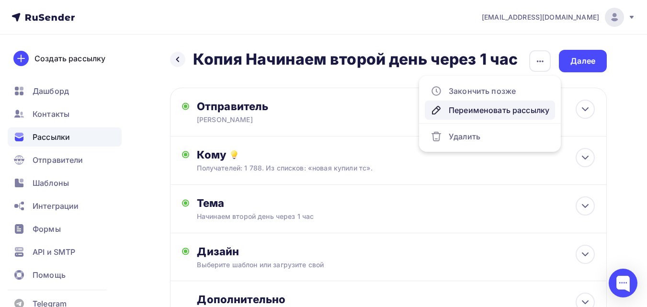
click at [489, 111] on div "Переименовать рассылку" at bounding box center [489, 109] width 119 height 11
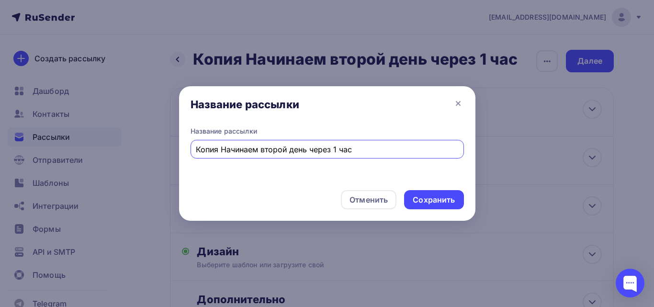
drag, startPoint x: 219, startPoint y: 153, endPoint x: 182, endPoint y: 153, distance: 36.4
click at [182, 153] on div "Название рассылки Копия Начинаем второй день через 1 час" at bounding box center [327, 154] width 296 height 56
type input "Начинаем второй день через 1 час"
click at [439, 196] on div "Сохранить" at bounding box center [434, 199] width 42 height 11
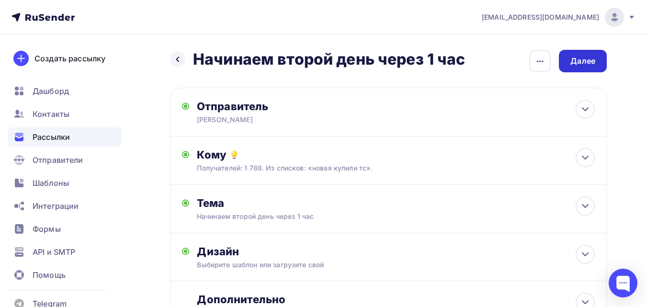
click at [576, 63] on div "Далее" at bounding box center [582, 61] width 25 height 11
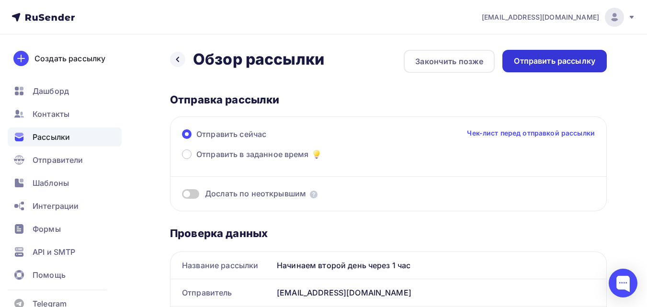
click at [589, 67] on div "Отправить рассылку" at bounding box center [554, 61] width 104 height 23
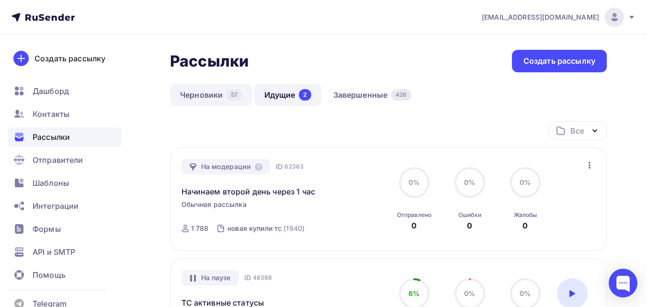
click at [222, 102] on link "Черновики 57" at bounding box center [211, 95] width 82 height 22
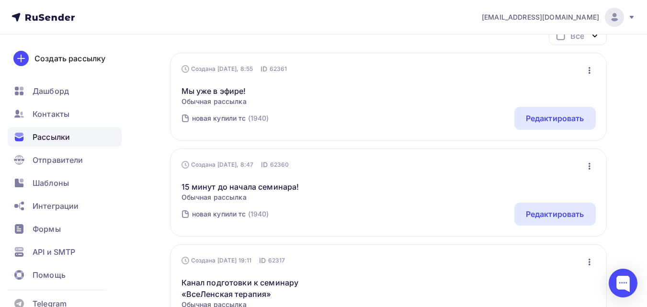
scroll to position [96, 0]
click at [570, 217] on div "Редактировать" at bounding box center [555, 212] width 58 height 11
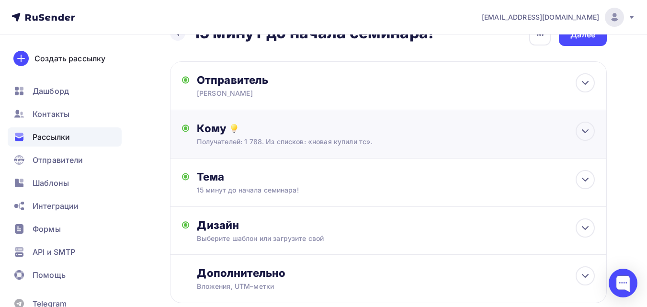
scroll to position [48, 0]
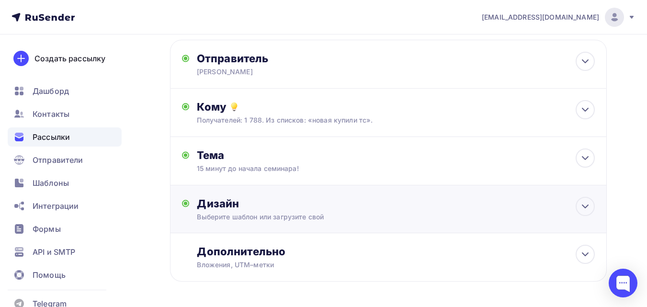
click at [496, 204] on div "Дизайн" at bounding box center [396, 203] width 398 height 13
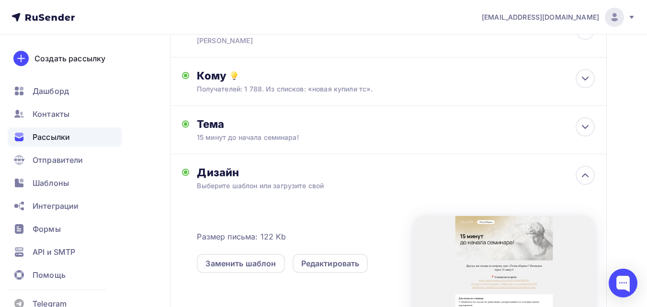
scroll to position [96, 0]
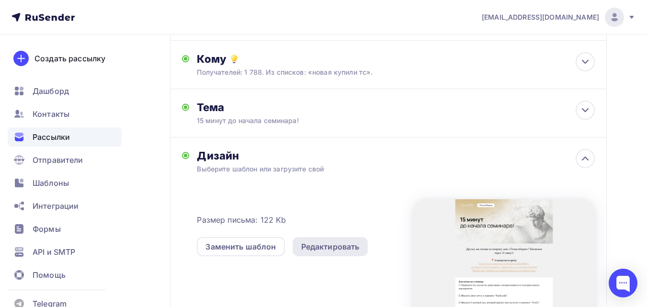
click at [325, 241] on div "Редактировать" at bounding box center [330, 246] width 58 height 11
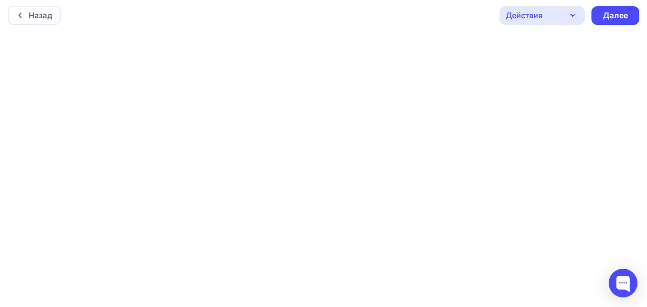
scroll to position [2, 0]
click at [627, 12] on div "Далее" at bounding box center [615, 15] width 25 height 11
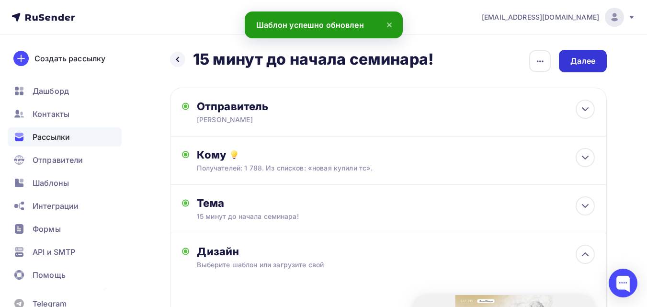
click at [573, 66] on div "Далее" at bounding box center [582, 61] width 25 height 11
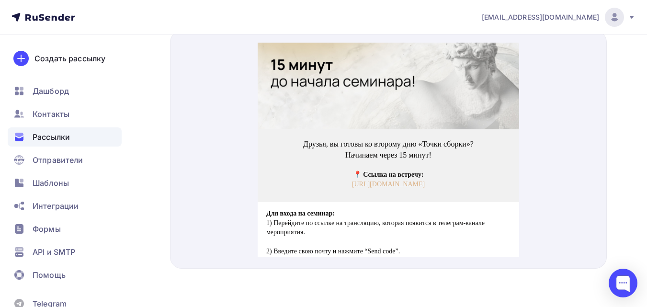
scroll to position [96, 0]
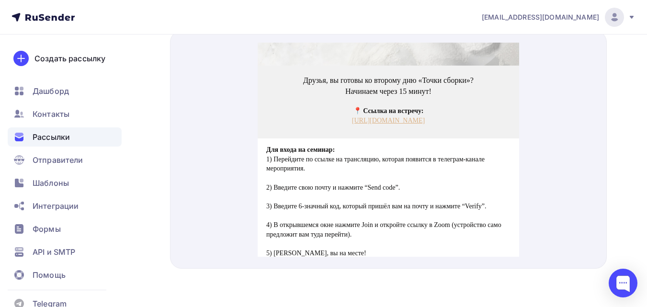
drag, startPoint x: 380, startPoint y: 119, endPoint x: 364, endPoint y: 113, distance: 16.4
click at [364, 113] on link "[URL][DOMAIN_NAME]" at bounding box center [388, 108] width 73 height 7
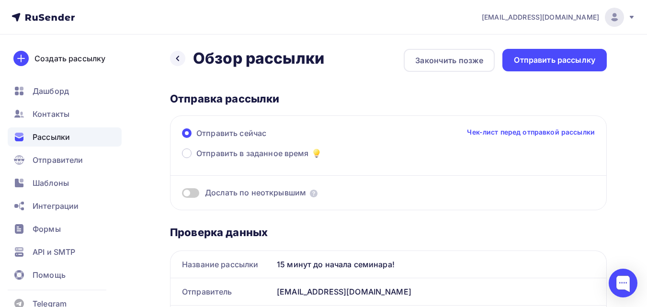
scroll to position [0, 0]
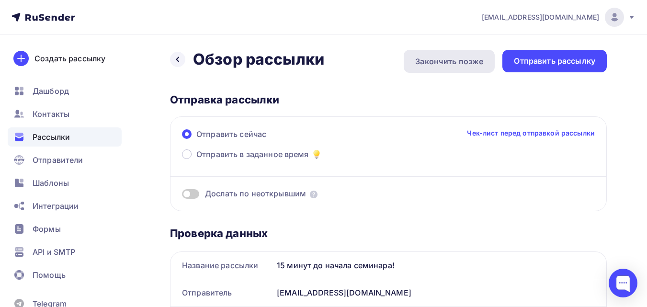
click at [428, 67] on div "Закончить позже" at bounding box center [449, 61] width 91 height 23
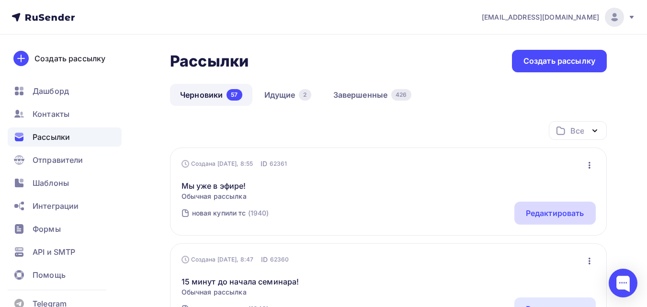
click at [559, 217] on div "Редактировать" at bounding box center [555, 212] width 58 height 11
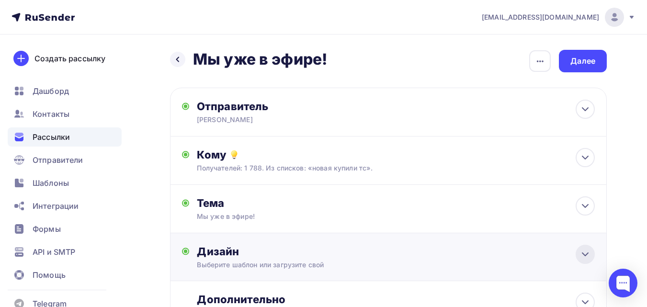
click at [589, 251] on icon at bounding box center [584, 253] width 11 height 11
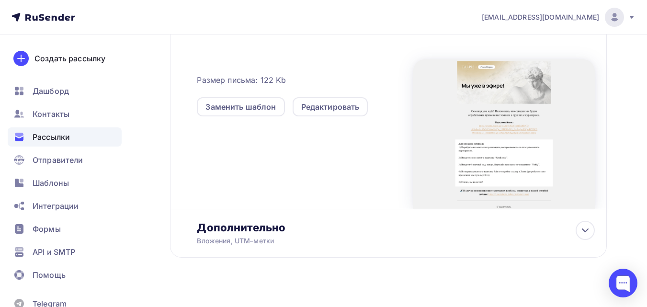
scroll to position [248, 0]
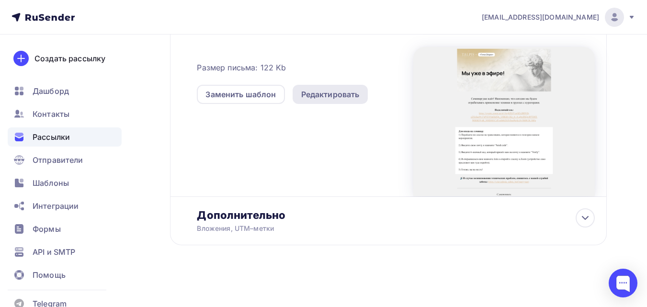
click at [336, 100] on div "Редактировать" at bounding box center [331, 94] width 76 height 19
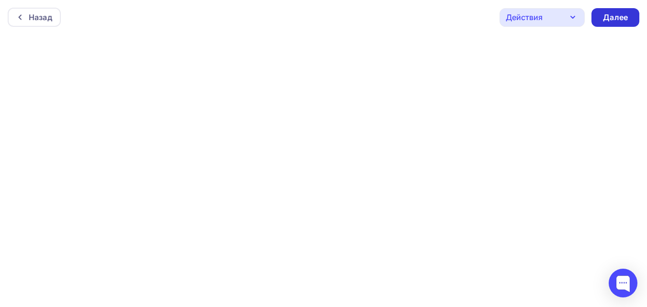
click at [617, 23] on div "Далее" at bounding box center [615, 17] width 25 height 11
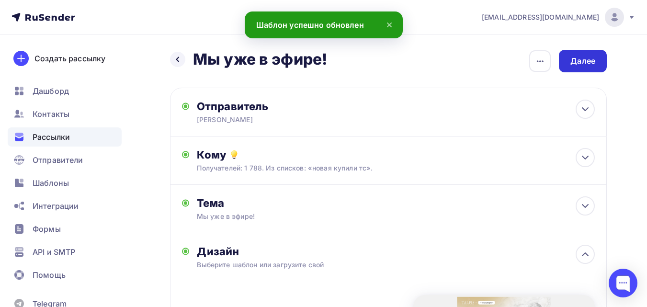
click at [592, 59] on div "Далее" at bounding box center [582, 61] width 25 height 11
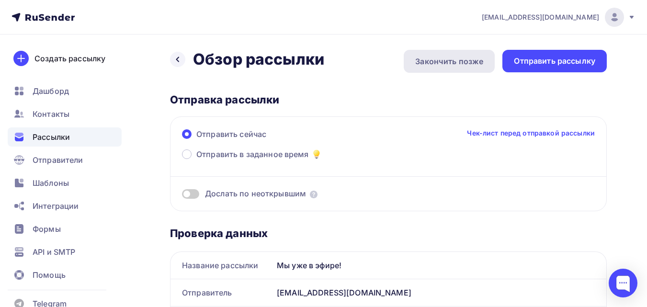
click at [459, 62] on div "Закончить позже" at bounding box center [449, 61] width 68 height 11
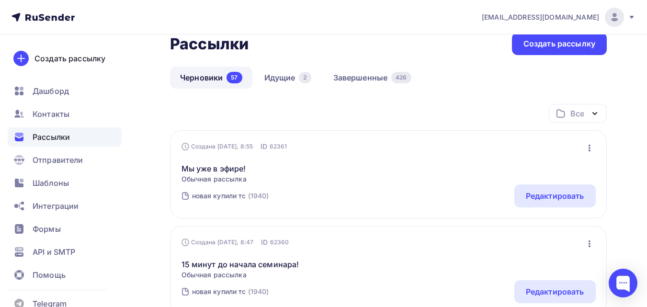
scroll to position [48, 0]
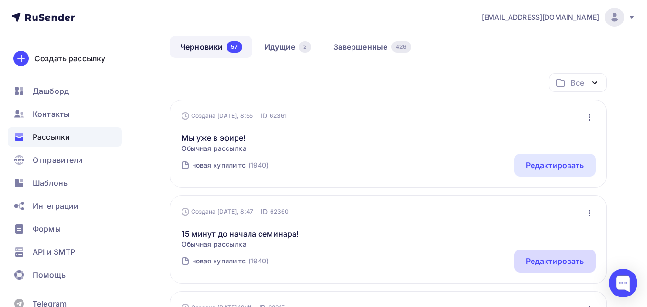
click at [543, 268] on div "Редактировать" at bounding box center [554, 260] width 81 height 23
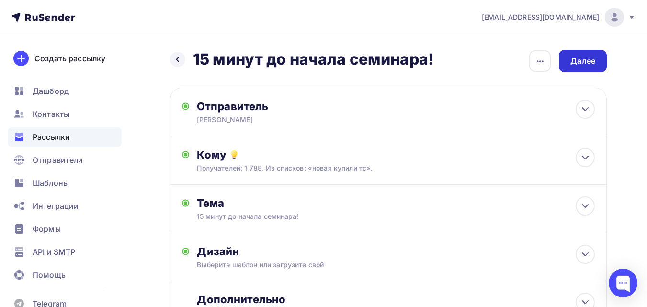
click at [563, 64] on div "Далее" at bounding box center [583, 61] width 48 height 23
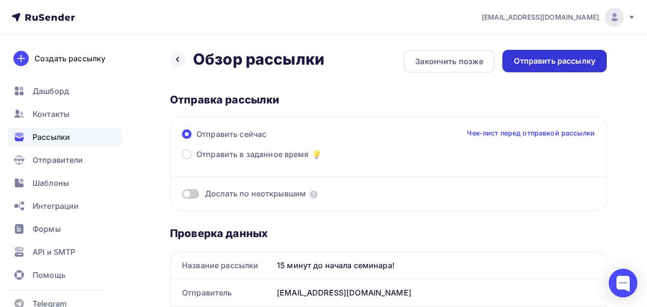
click at [523, 70] on div "Отправить рассылку" at bounding box center [554, 61] width 104 height 23
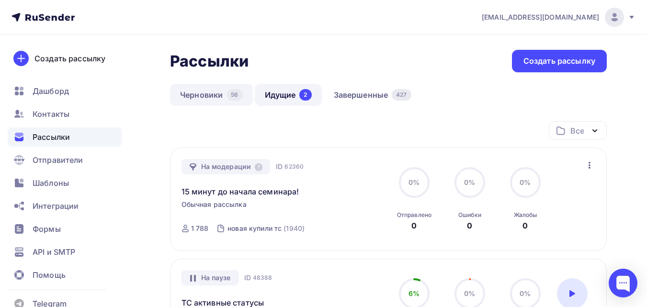
click at [216, 101] on link "Черновики 56" at bounding box center [211, 95] width 83 height 22
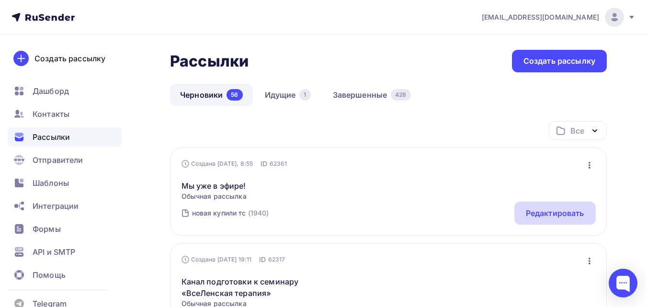
click at [545, 211] on div "Редактировать" at bounding box center [555, 212] width 58 height 11
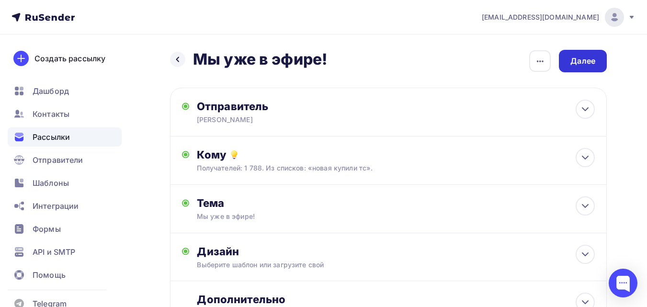
click at [588, 65] on div "Далее" at bounding box center [582, 61] width 25 height 11
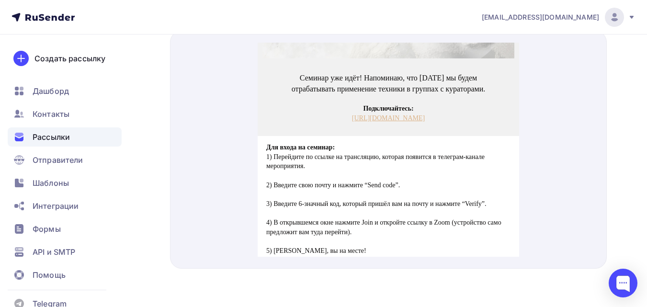
scroll to position [48, 0]
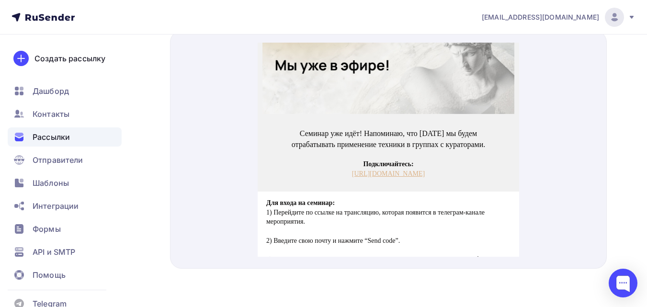
drag, startPoint x: 407, startPoint y: 172, endPoint x: 374, endPoint y: 160, distance: 35.0
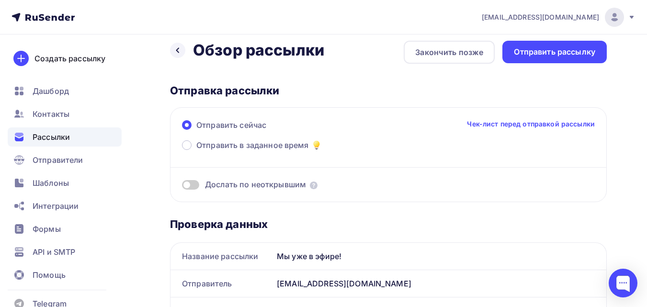
scroll to position [0, 0]
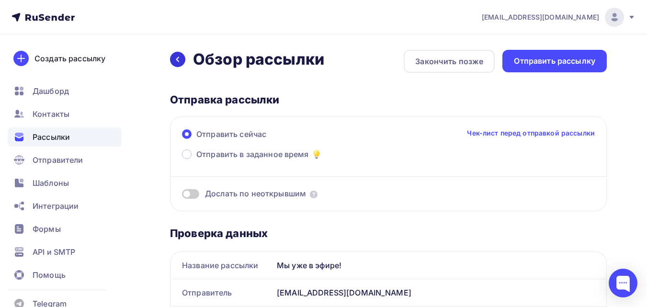
click at [181, 56] on icon at bounding box center [178, 60] width 8 height 8
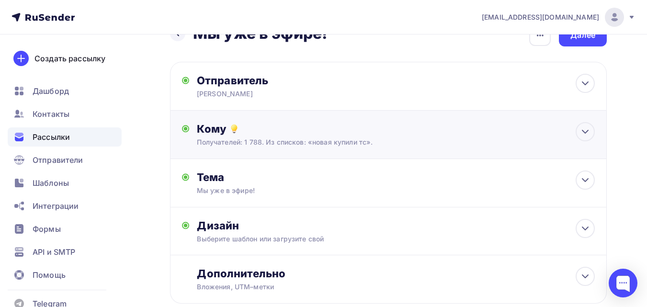
scroll to position [84, 0]
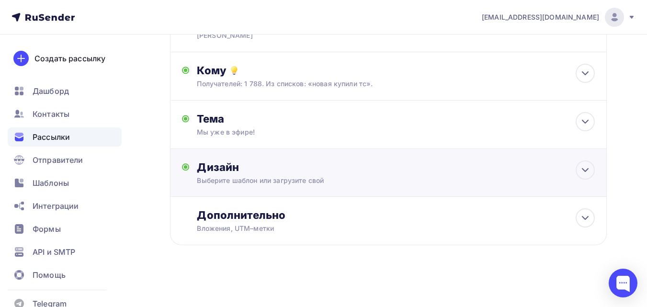
click at [399, 172] on div "Дизайн" at bounding box center [396, 166] width 398 height 13
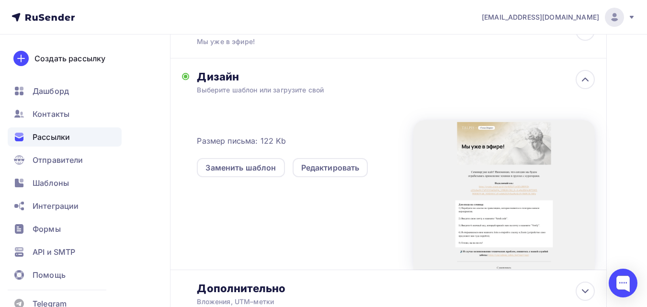
scroll to position [180, 0]
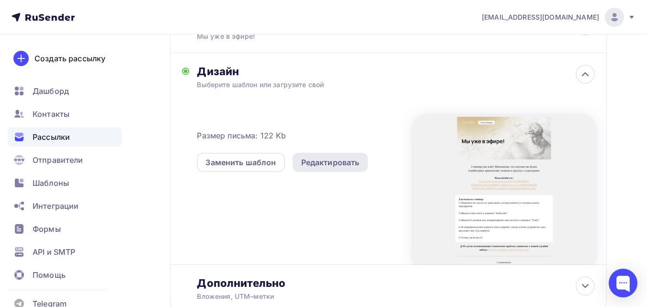
click at [340, 162] on div "Редактировать" at bounding box center [330, 162] width 58 height 11
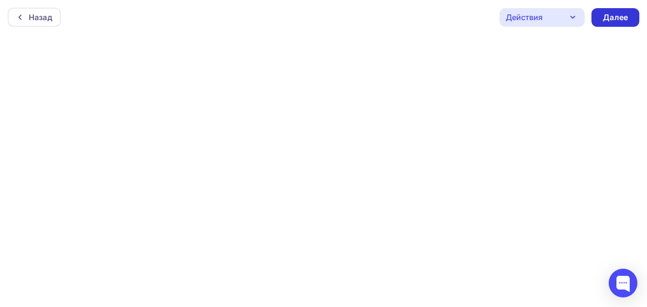
click at [620, 11] on div "Далее" at bounding box center [615, 17] width 48 height 19
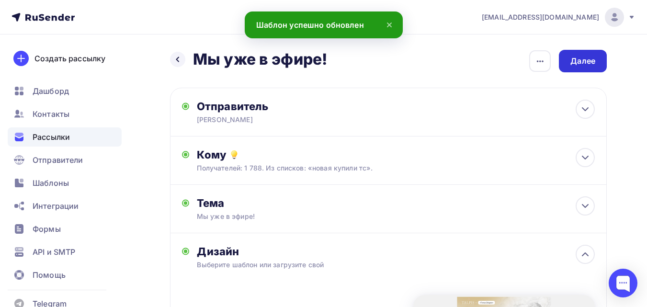
click at [586, 58] on div "Далее" at bounding box center [582, 61] width 25 height 11
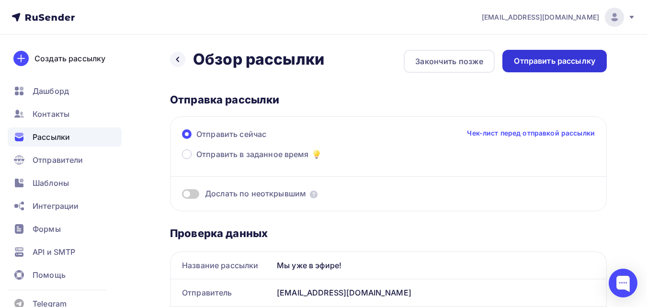
click at [574, 65] on div "Отправить рассылку" at bounding box center [554, 61] width 81 height 11
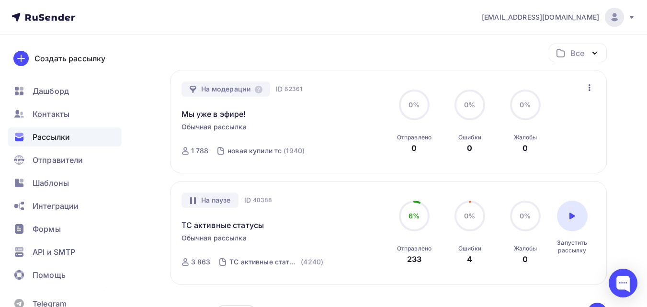
scroll to position [48, 0]
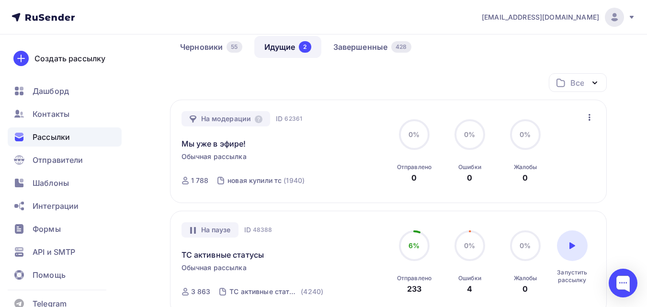
click at [465, 42] on div "Черновики 55 Идущие 2 Завершенные 428" at bounding box center [388, 54] width 437 height 37
